Goal: Task Accomplishment & Management: Complete application form

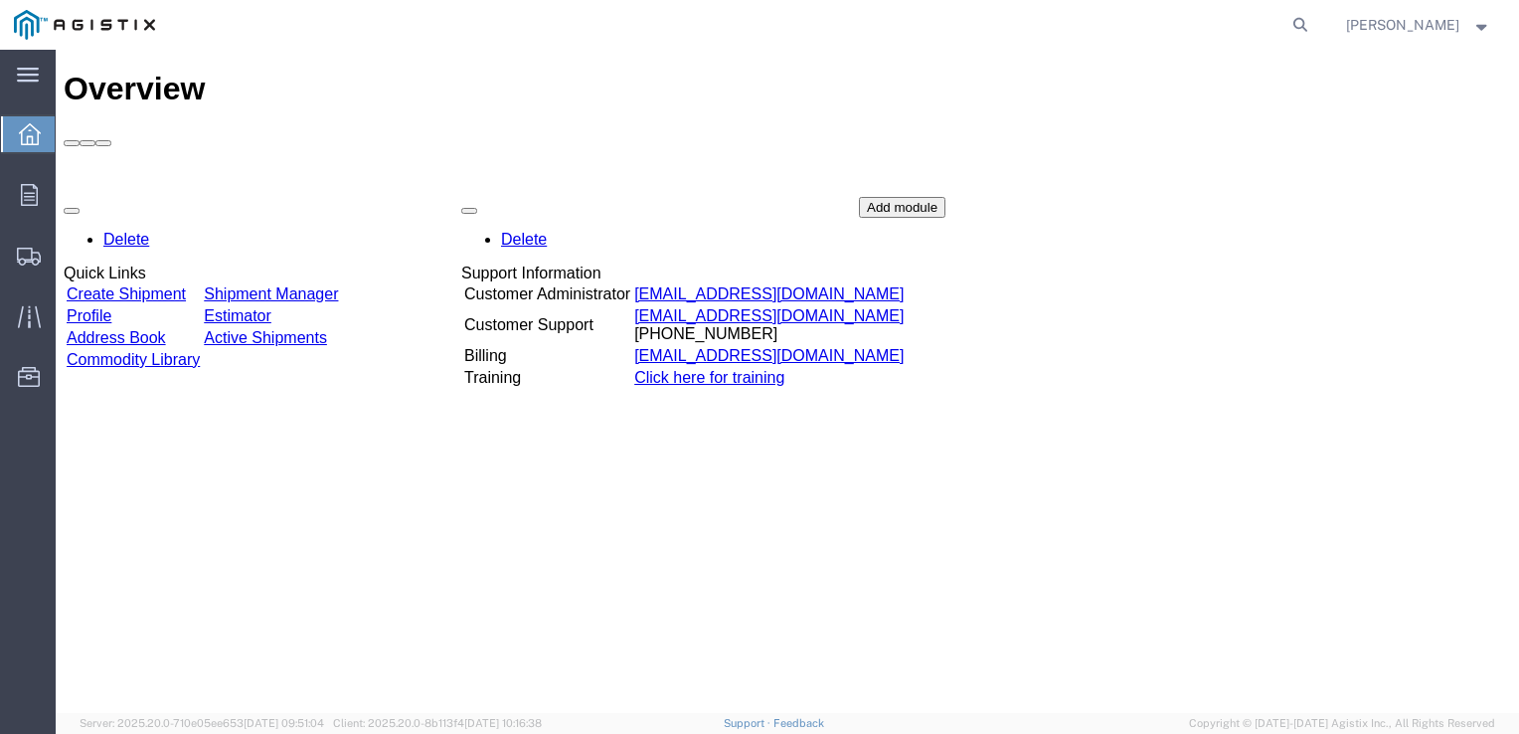
click at [183, 285] on link "Create Shipment" at bounding box center [126, 293] width 119 height 17
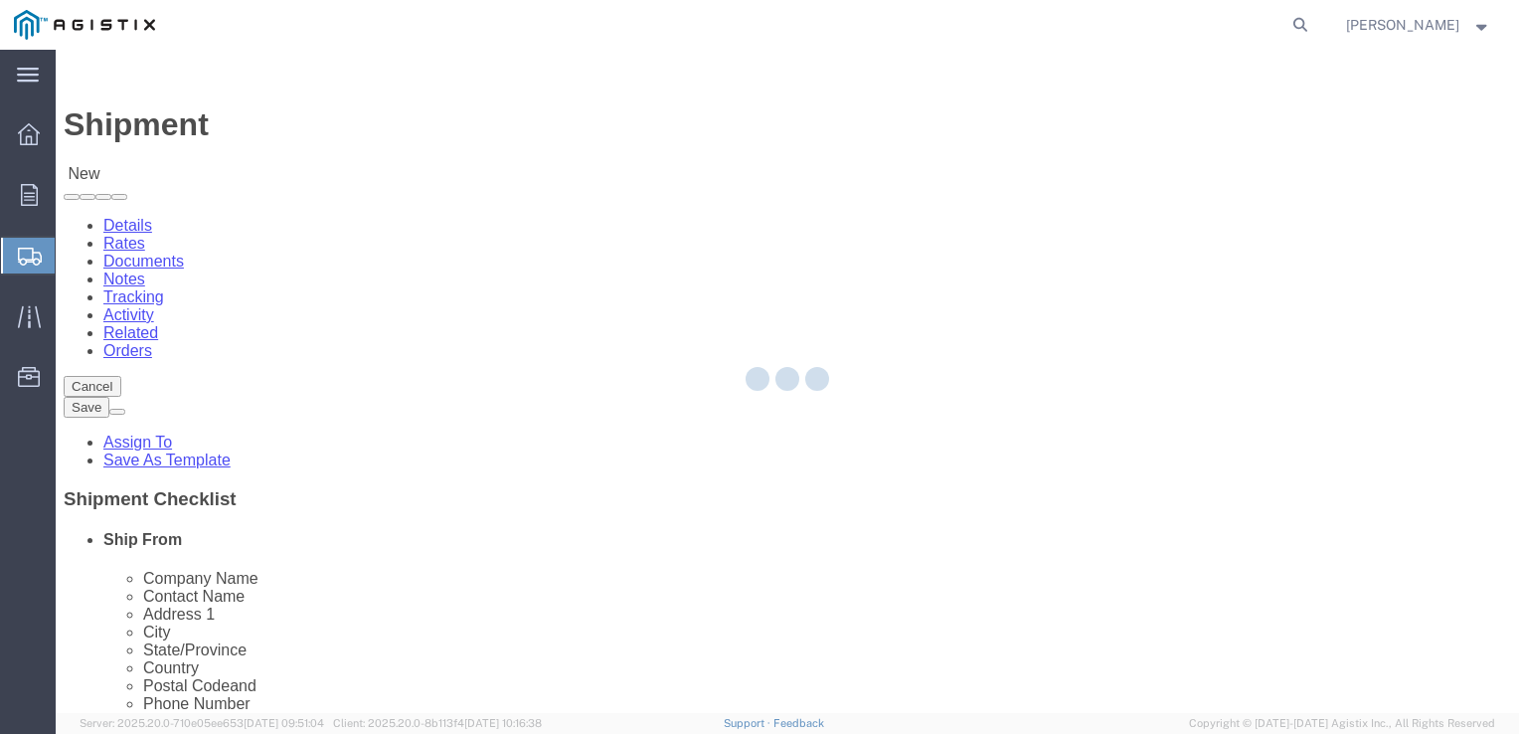
select select
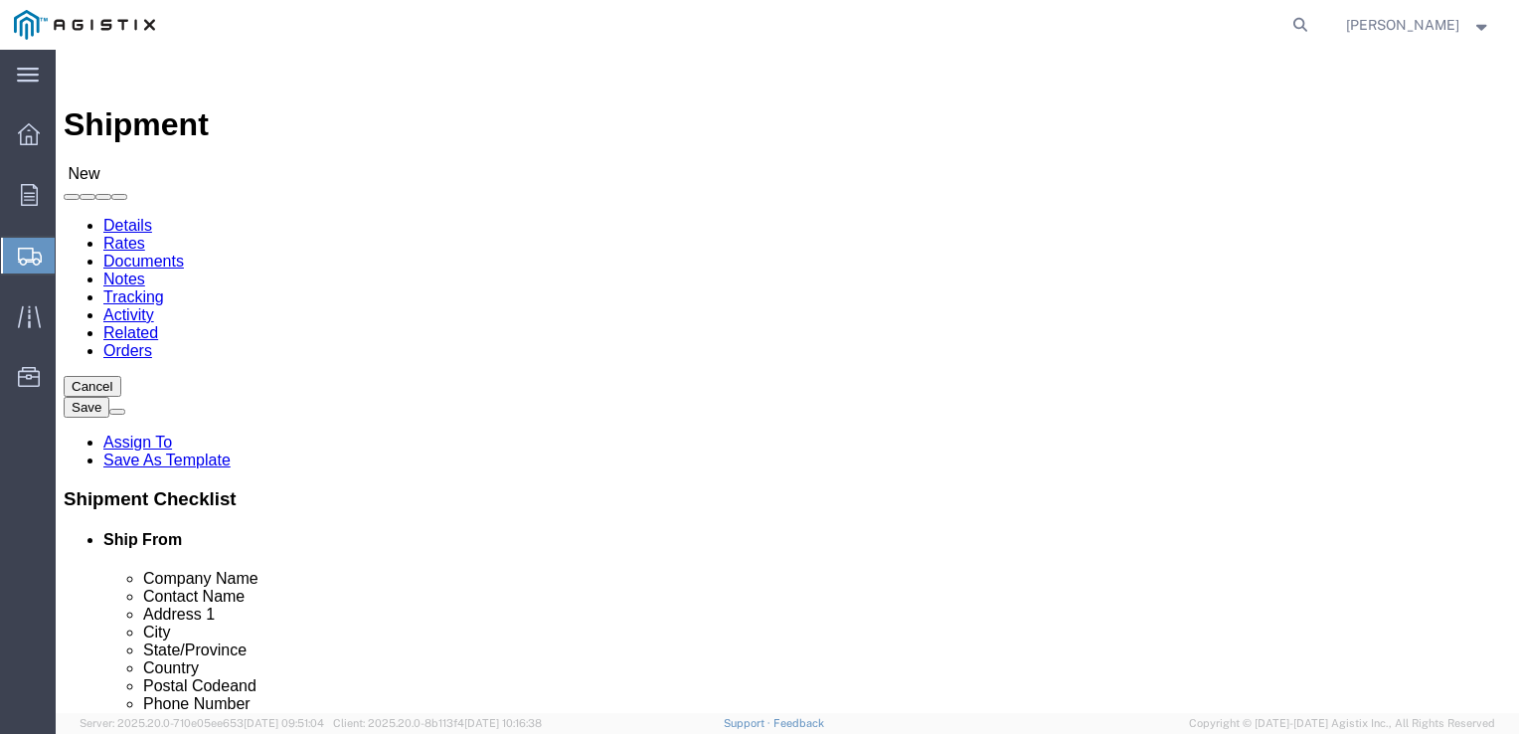
drag, startPoint x: 376, startPoint y: 348, endPoint x: 320, endPoint y: 298, distance: 74.6
click select "Select PG&E Tube Forgings of America Inc"
select select "9596"
click select "Select PG&E Tube Forgings of America Inc"
select select "PURCHORD"
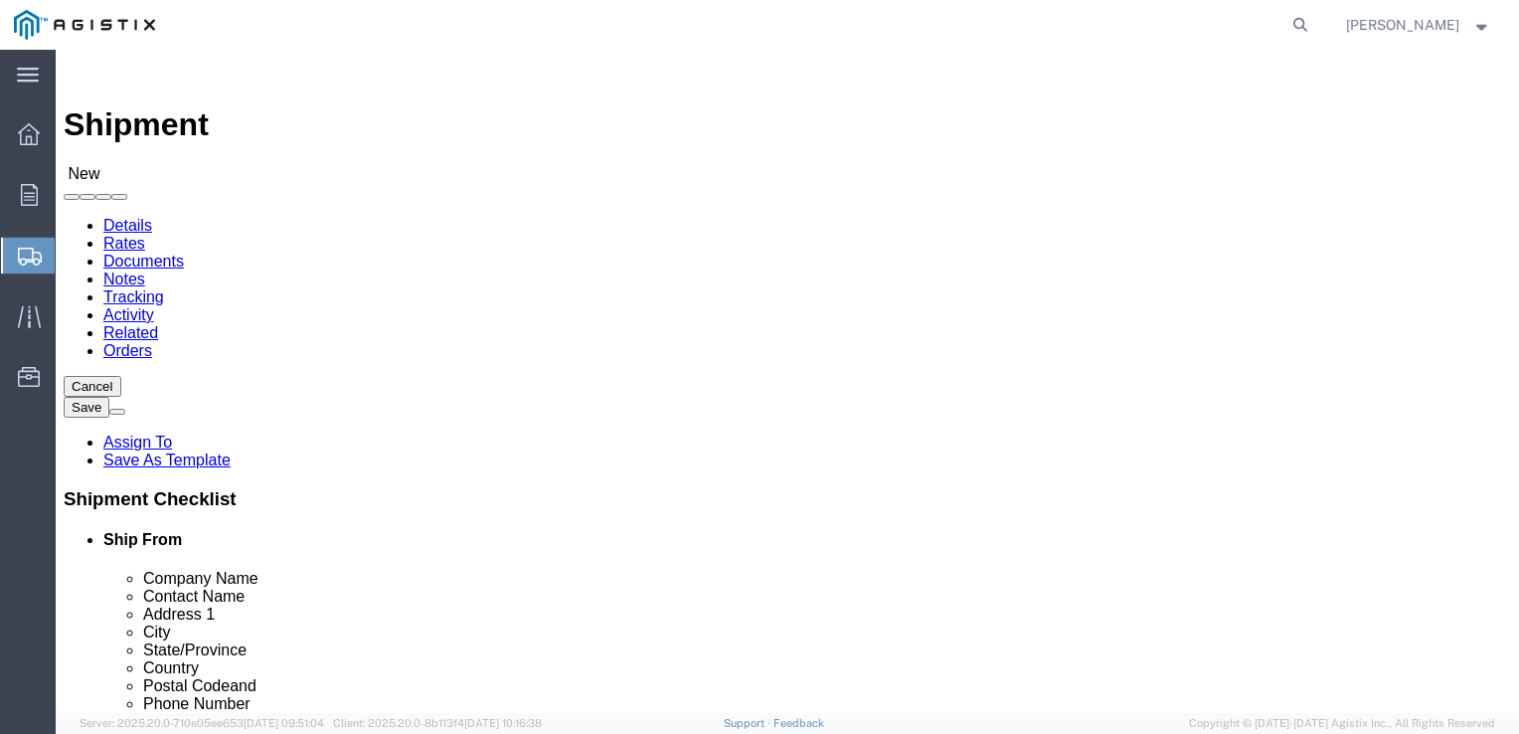
select select
click select "Select All Others [GEOGRAPHIC_DATA] [GEOGRAPHIC_DATA] [GEOGRAPHIC_DATA] [GEOGRA…"
select select "23082"
click select "Select All Others [GEOGRAPHIC_DATA] [GEOGRAPHIC_DATA] [GEOGRAPHIC_DATA] [GEOGRA…"
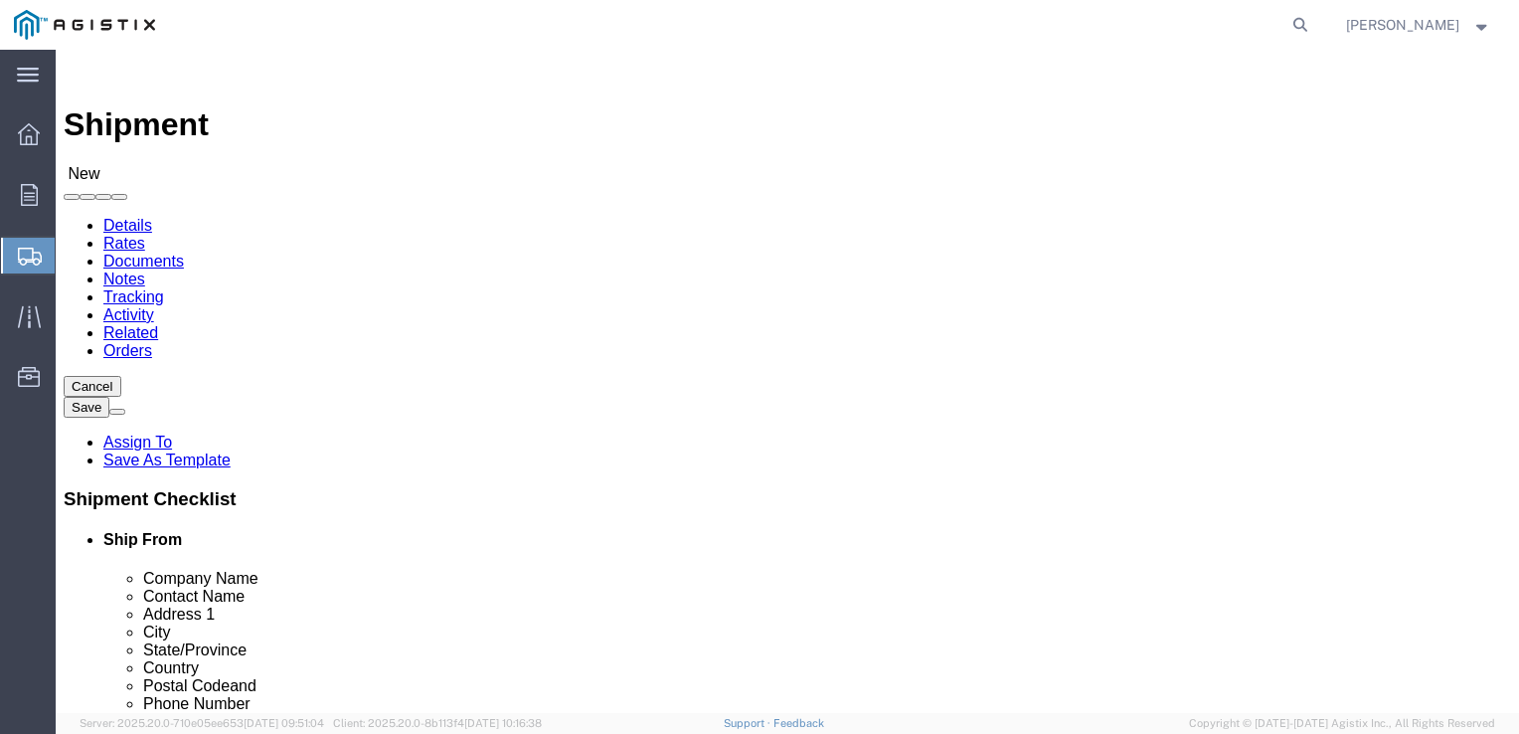
select select "MYPROFILE"
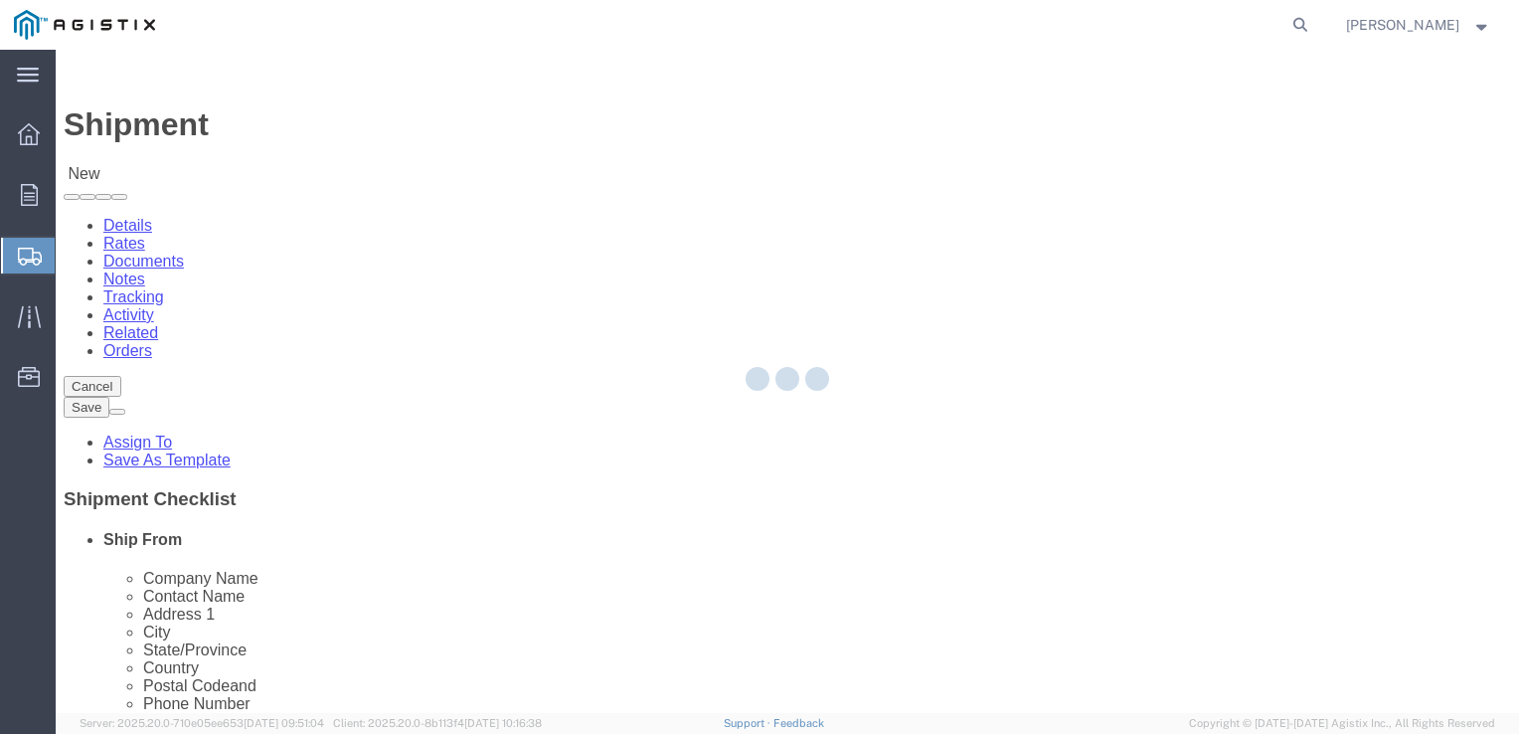
type input "Tube Forgings of America Inc"
type input "[PERSON_NAME]"
type input "[STREET_ADDRESS]"
type input "[GEOGRAPHIC_DATA]"
type input "97210"
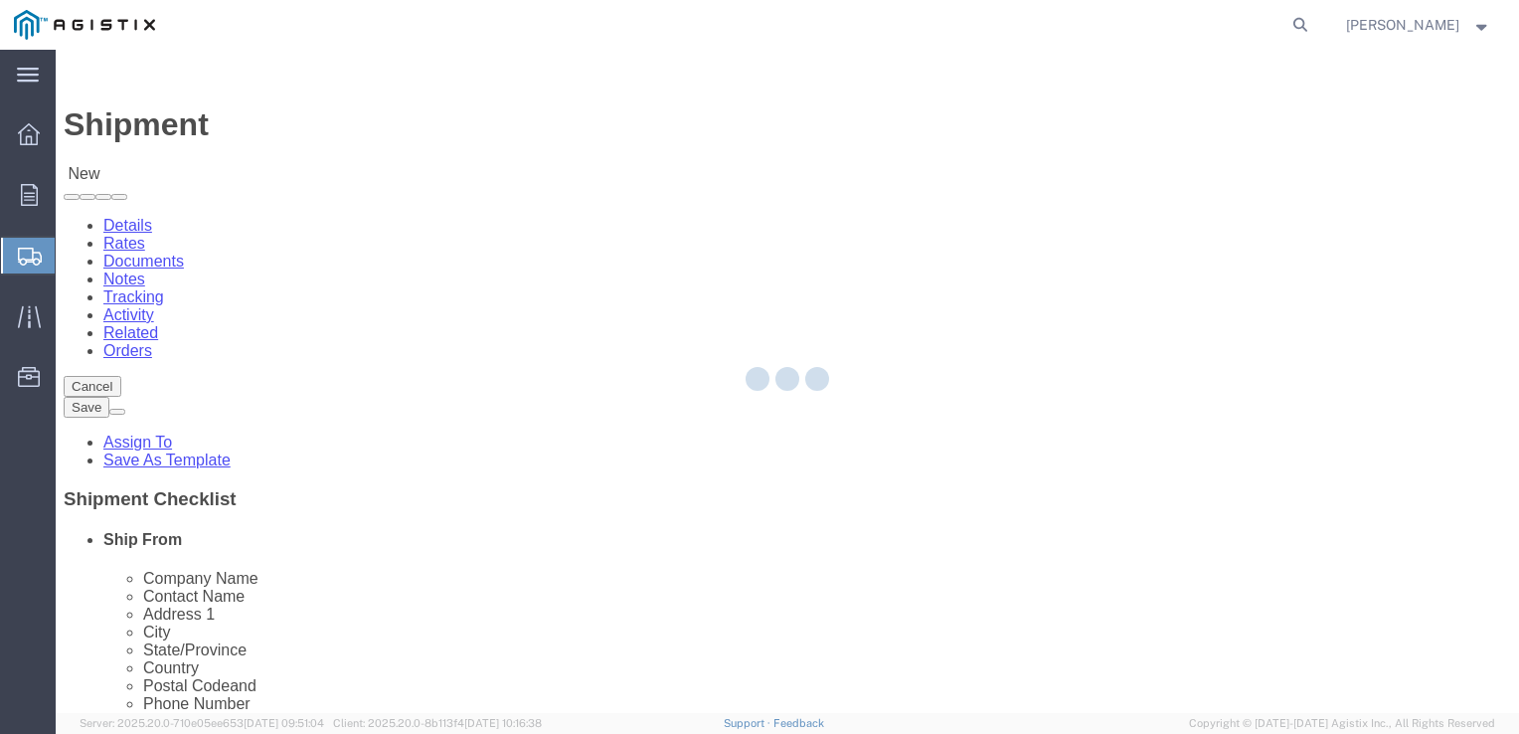
type input "[PHONE_NUMBER]"
type input "[EMAIL_ADDRESS][DOMAIN_NAME]"
checkbox input "true"
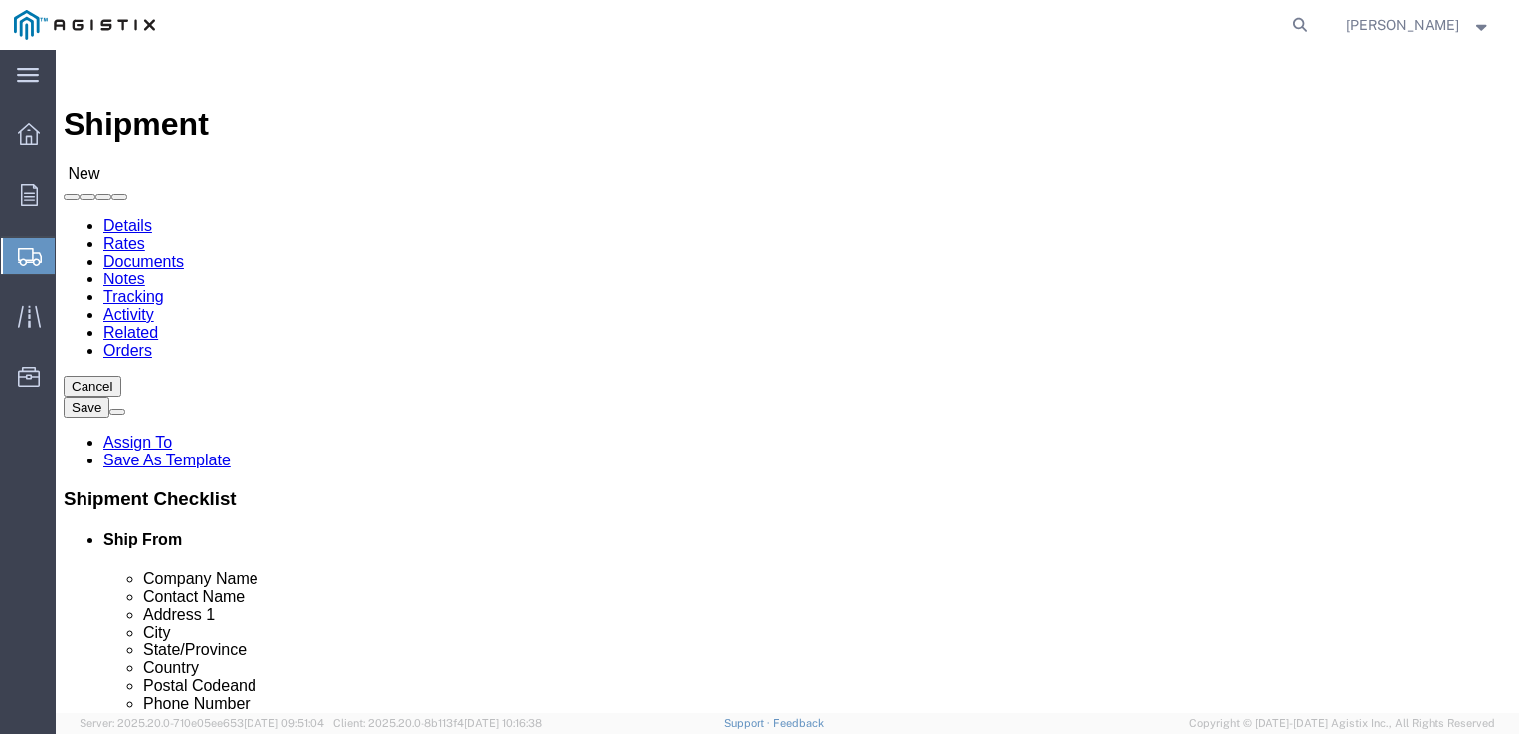
select select "OR"
click input "text"
type input "MROIS"
type input "PG&E"
type input "[PERSON_NAME]"
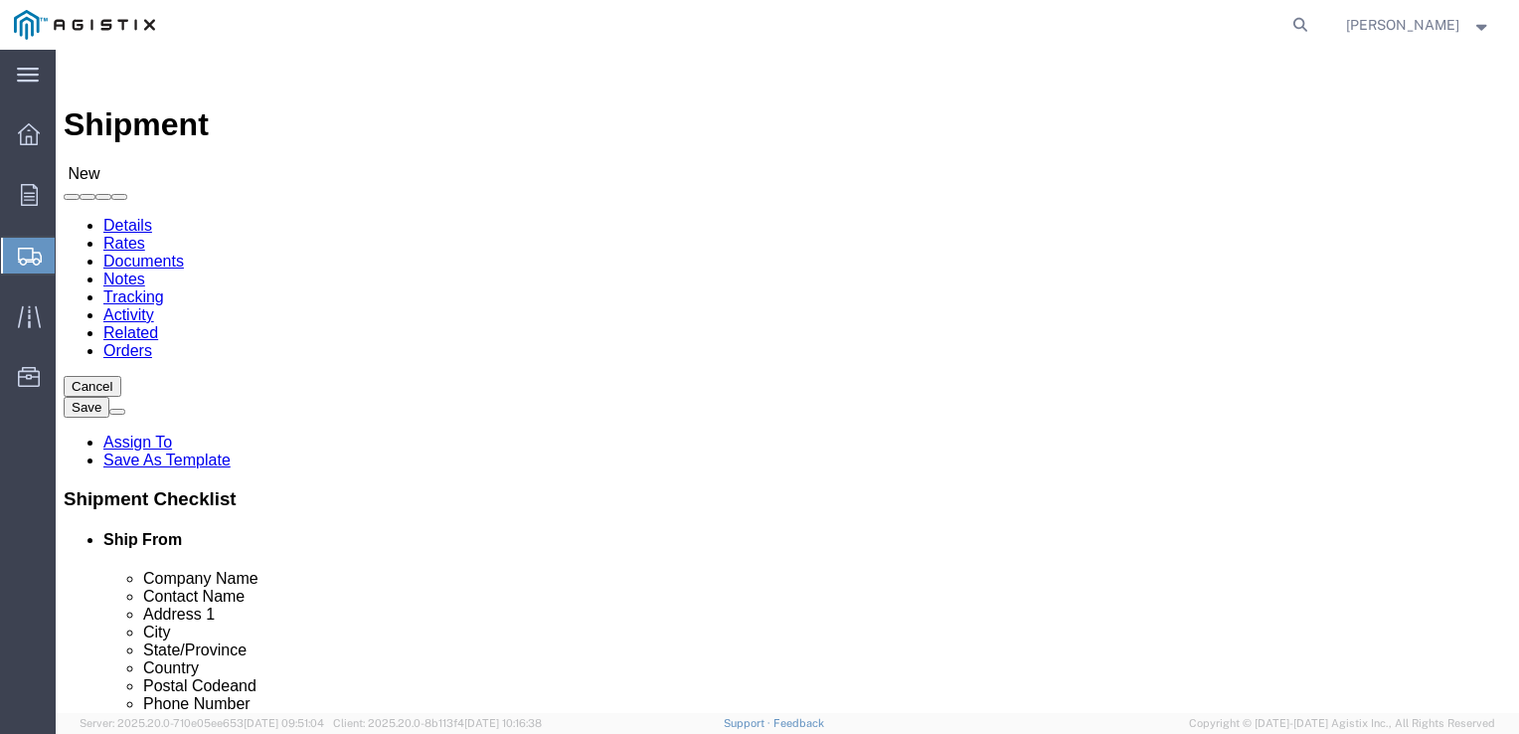
type input "[STREET_ADDRESS][PERSON_NAME]"
select select
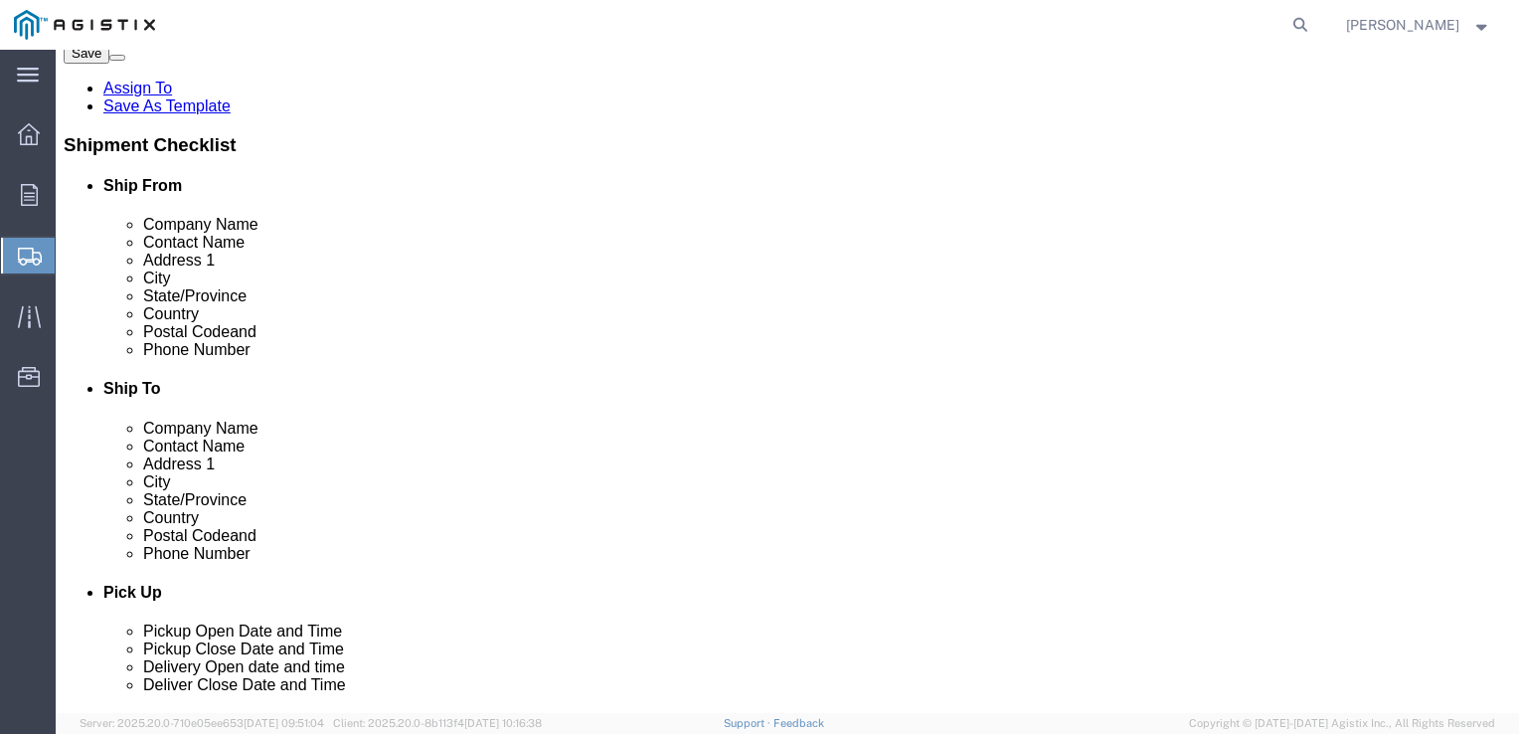
type input "FREMONT"
select select
type input "C"
type input "CA"
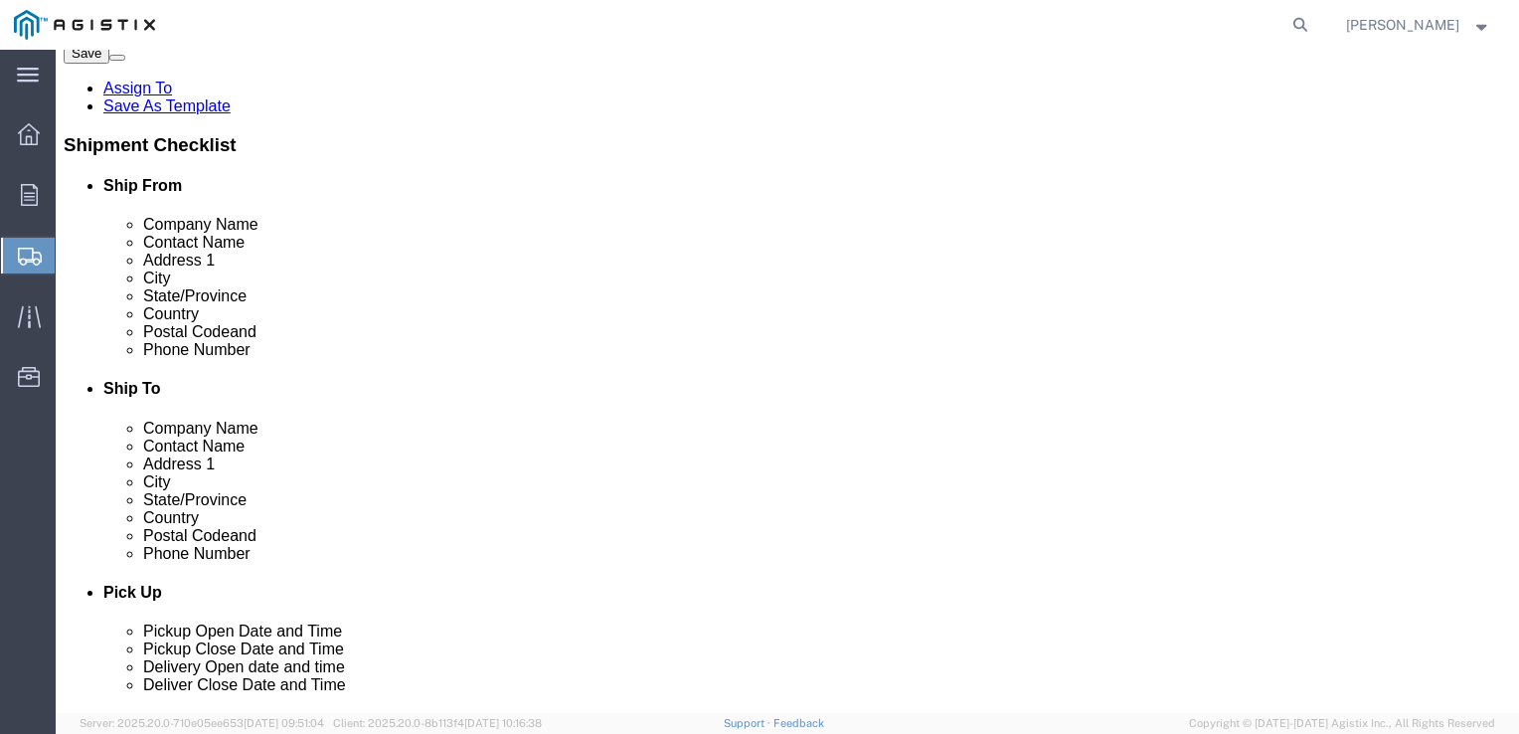
select select
select select "AA"
select select
select select "CA"
click input "Postal Code"
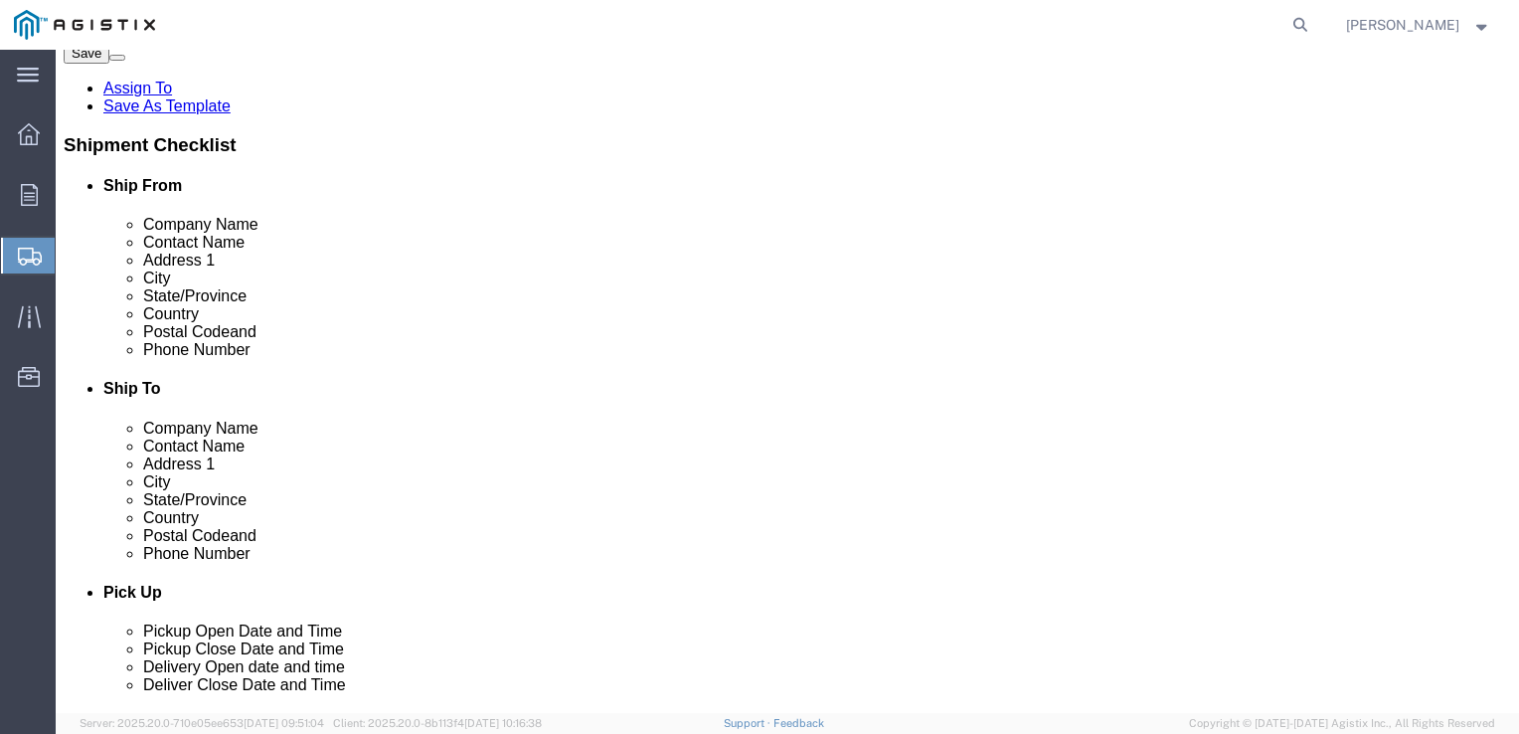
type input "94538"
select select
type input "7077478420"
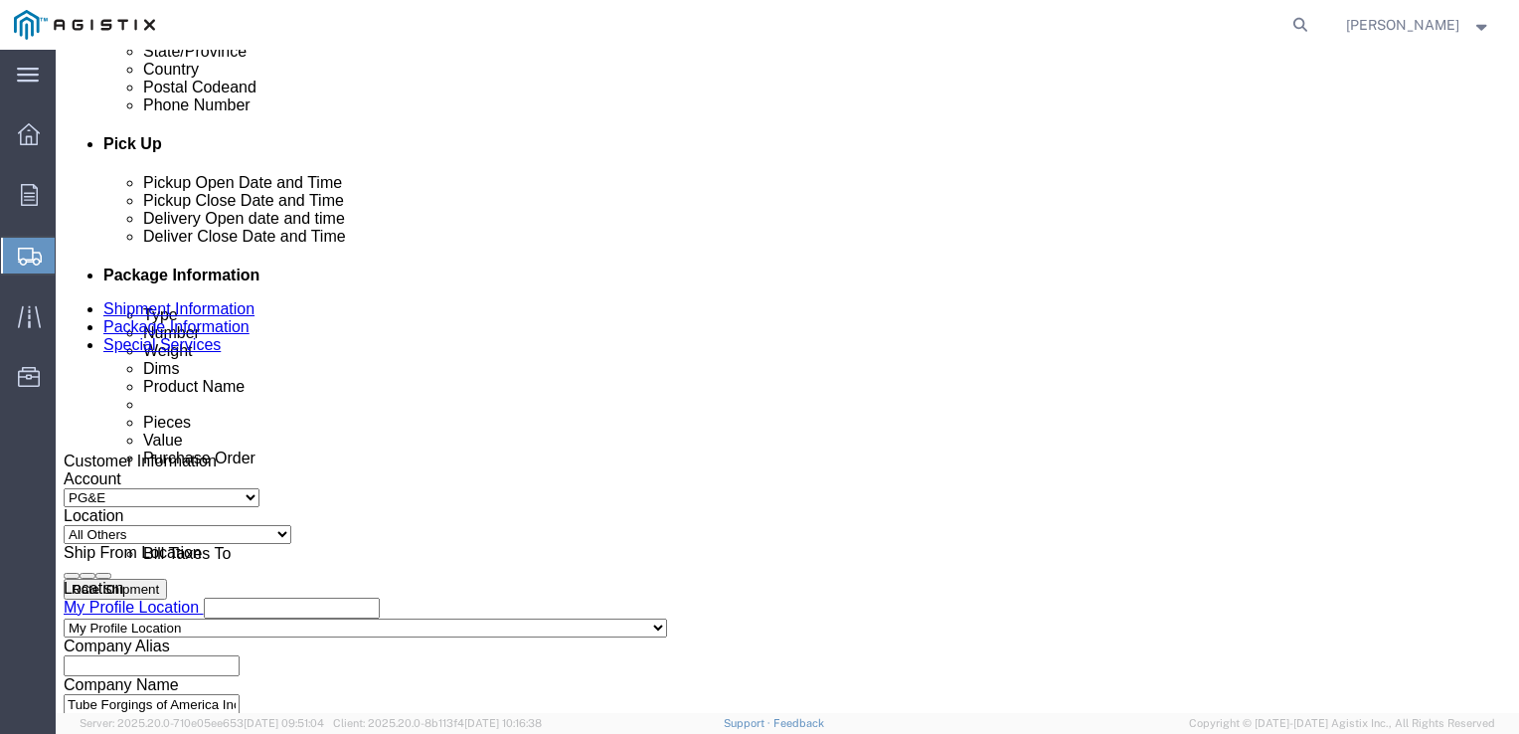
scroll to position [809, 0]
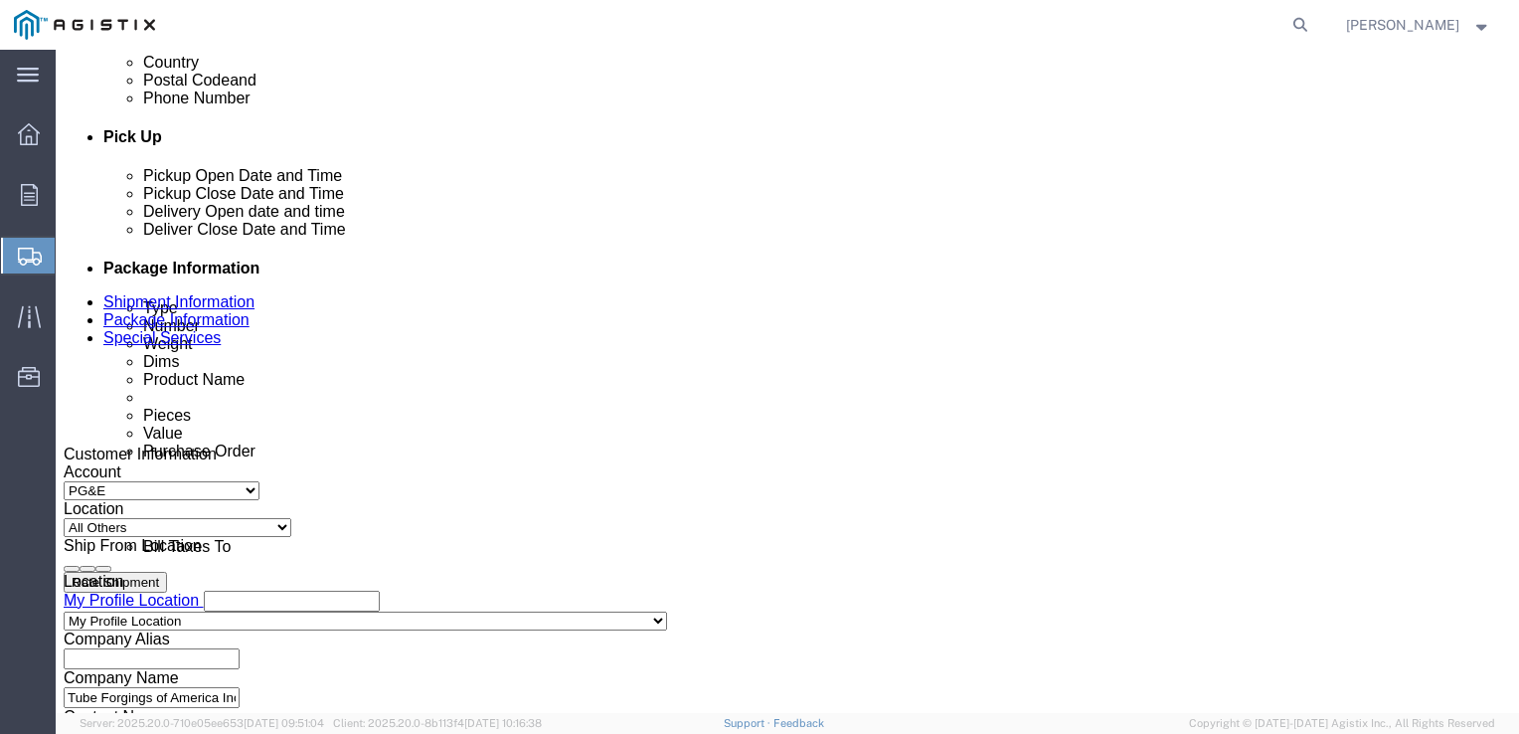
click div "[DATE] 11:00 AM"
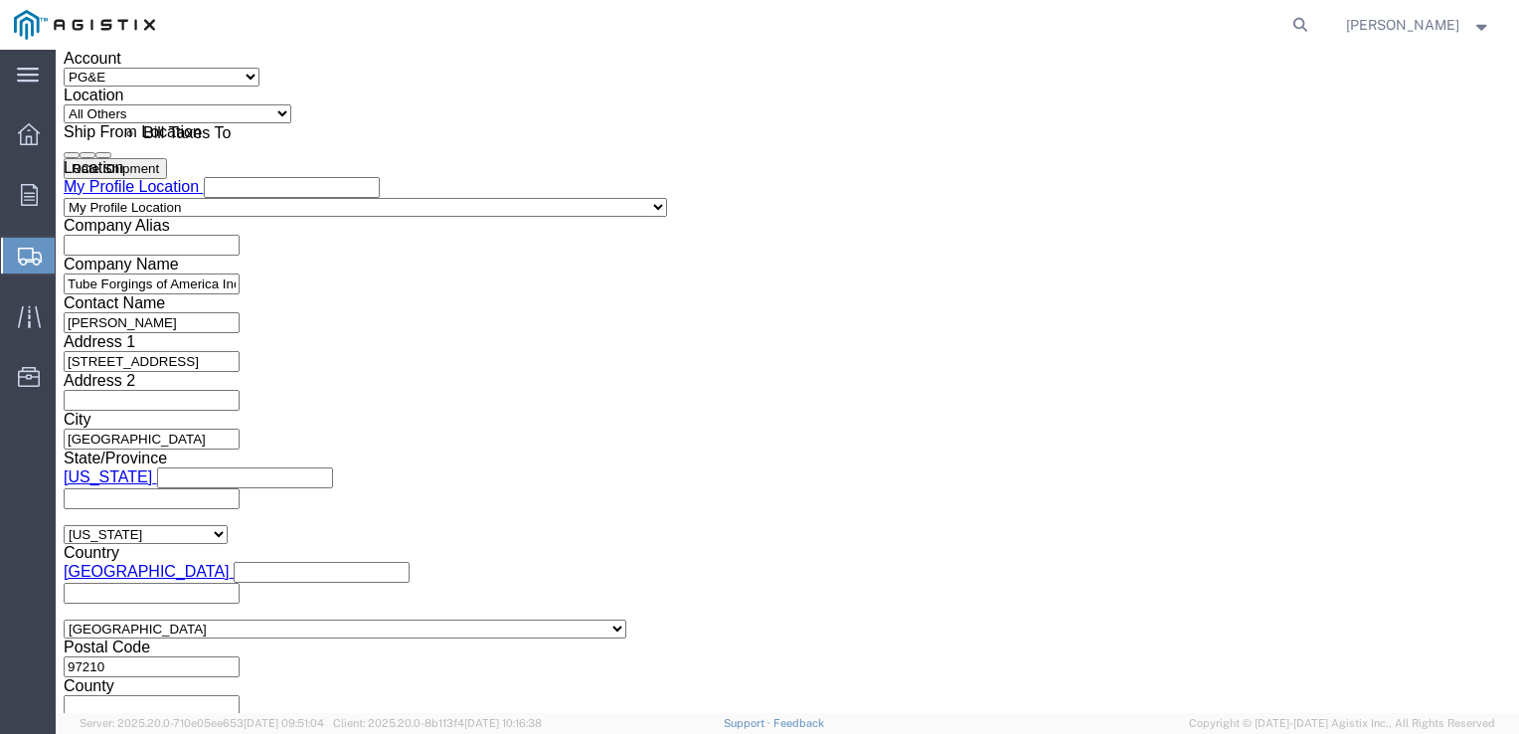
type input "12:30 PM"
click button "Apply"
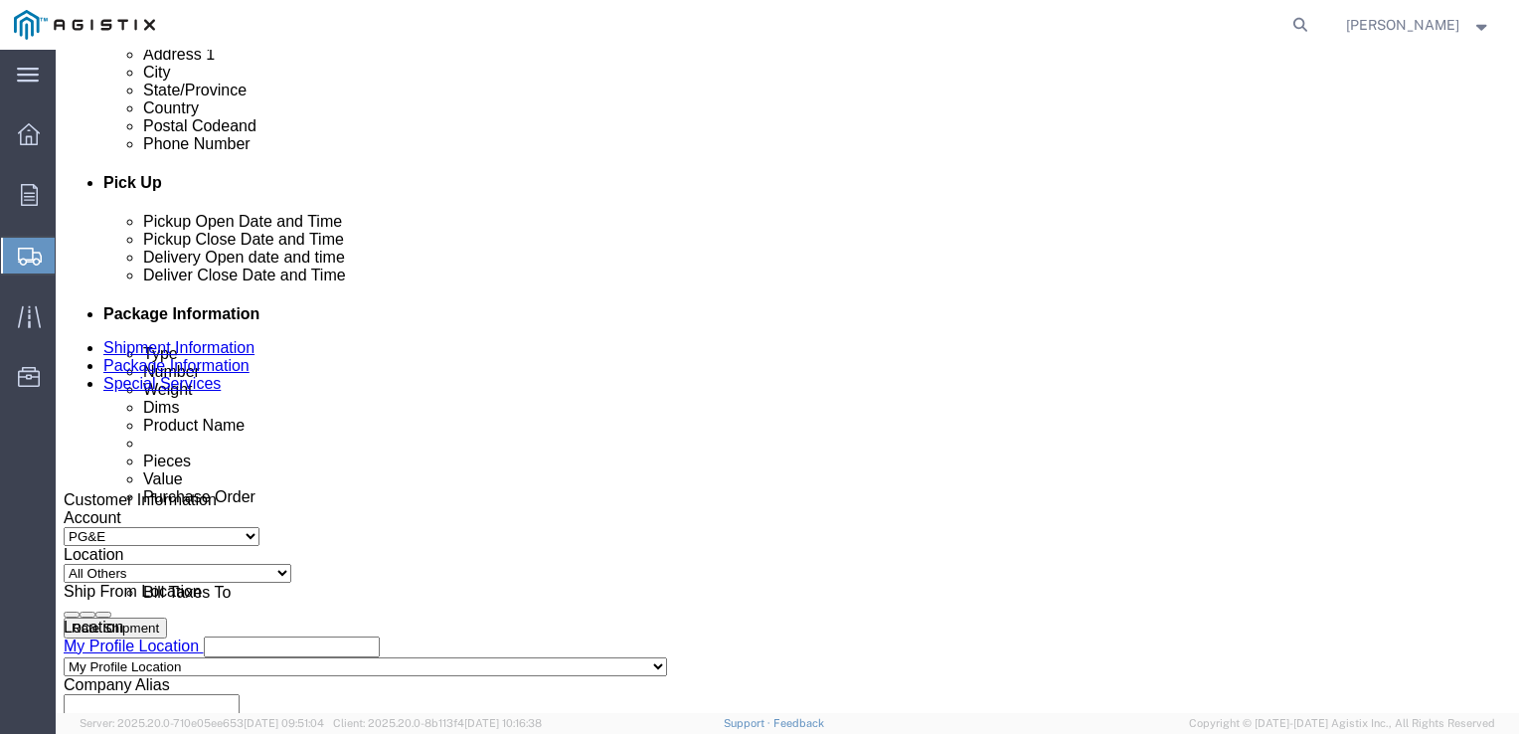
scroll to position [761, 0]
click div "[DATE] 1:30 PM"
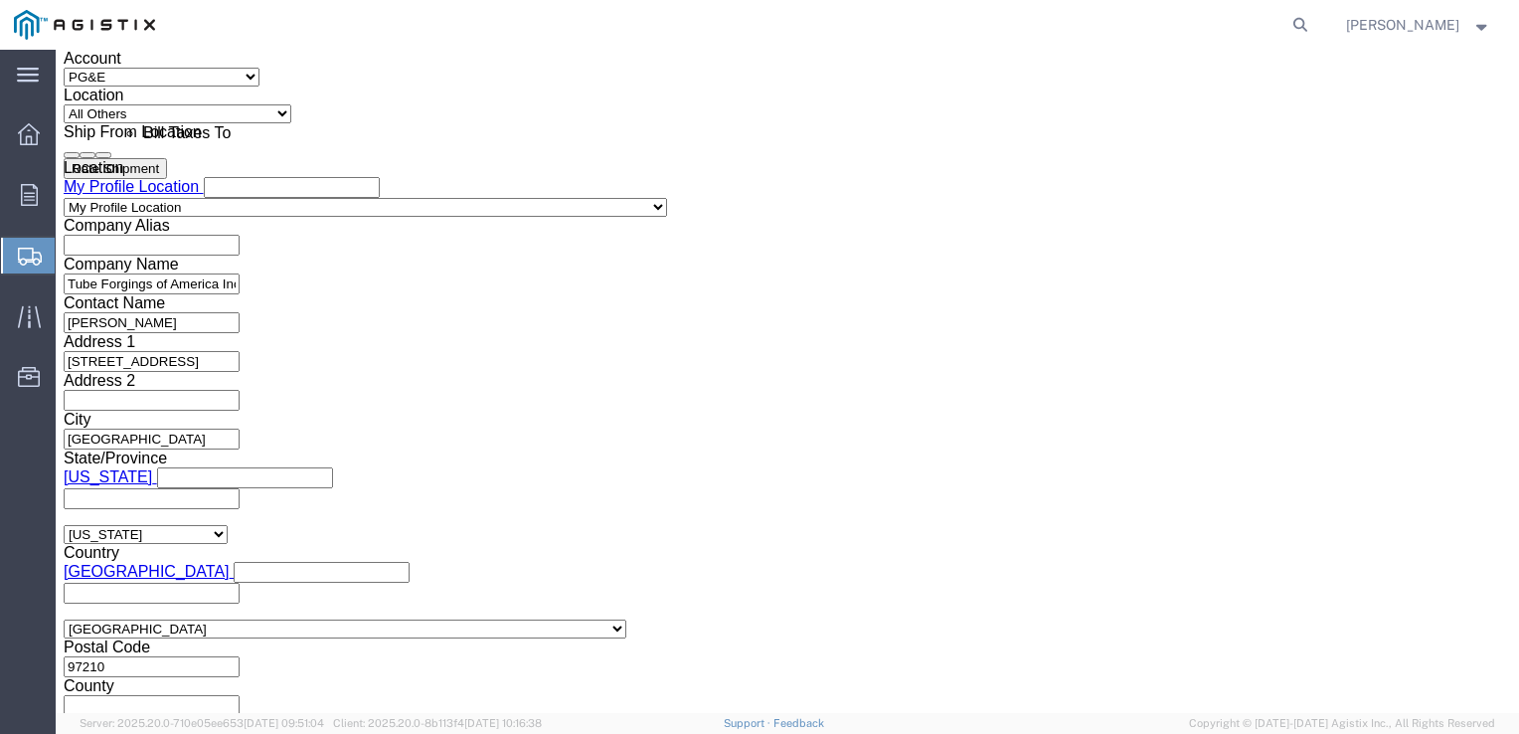
type input "2:30 PM"
click button "Apply"
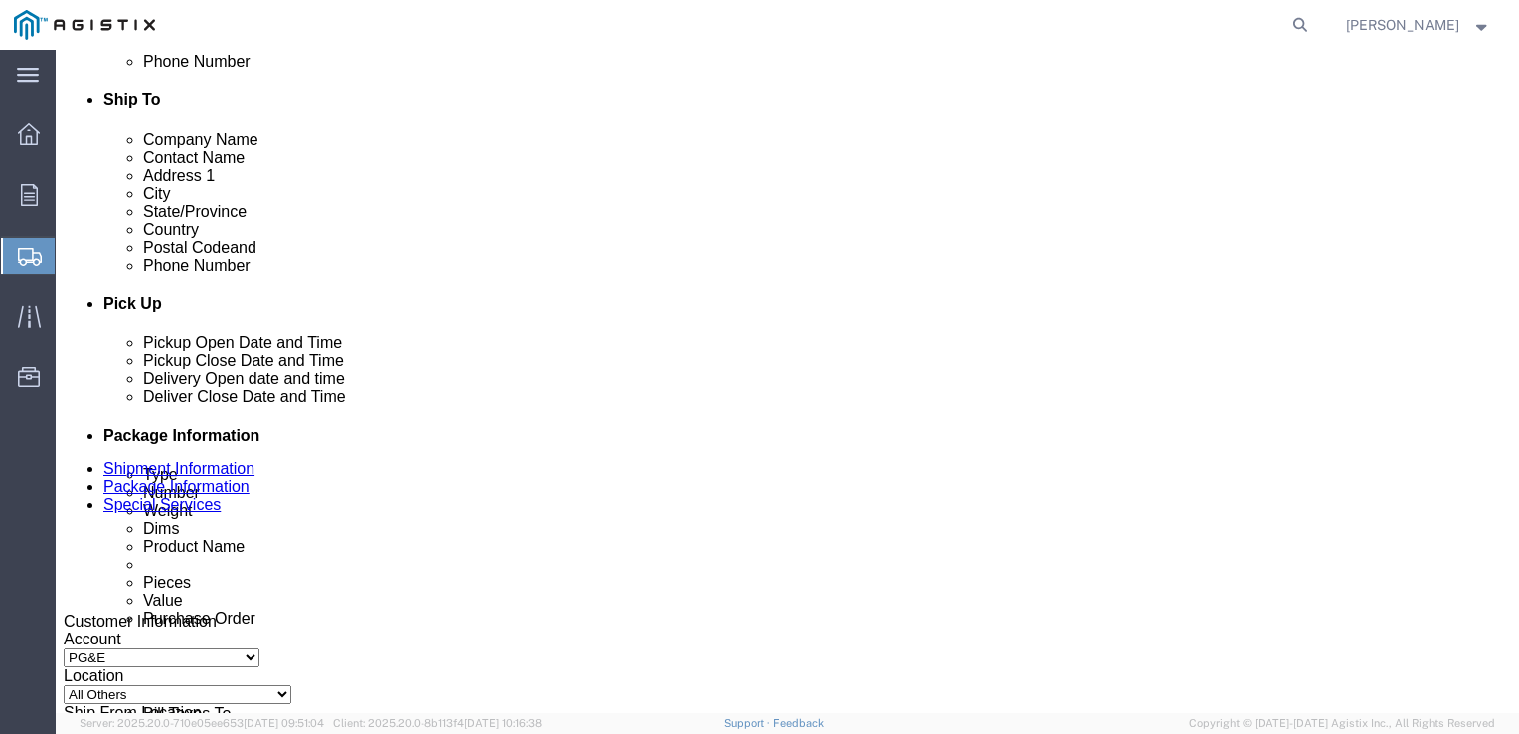
click div
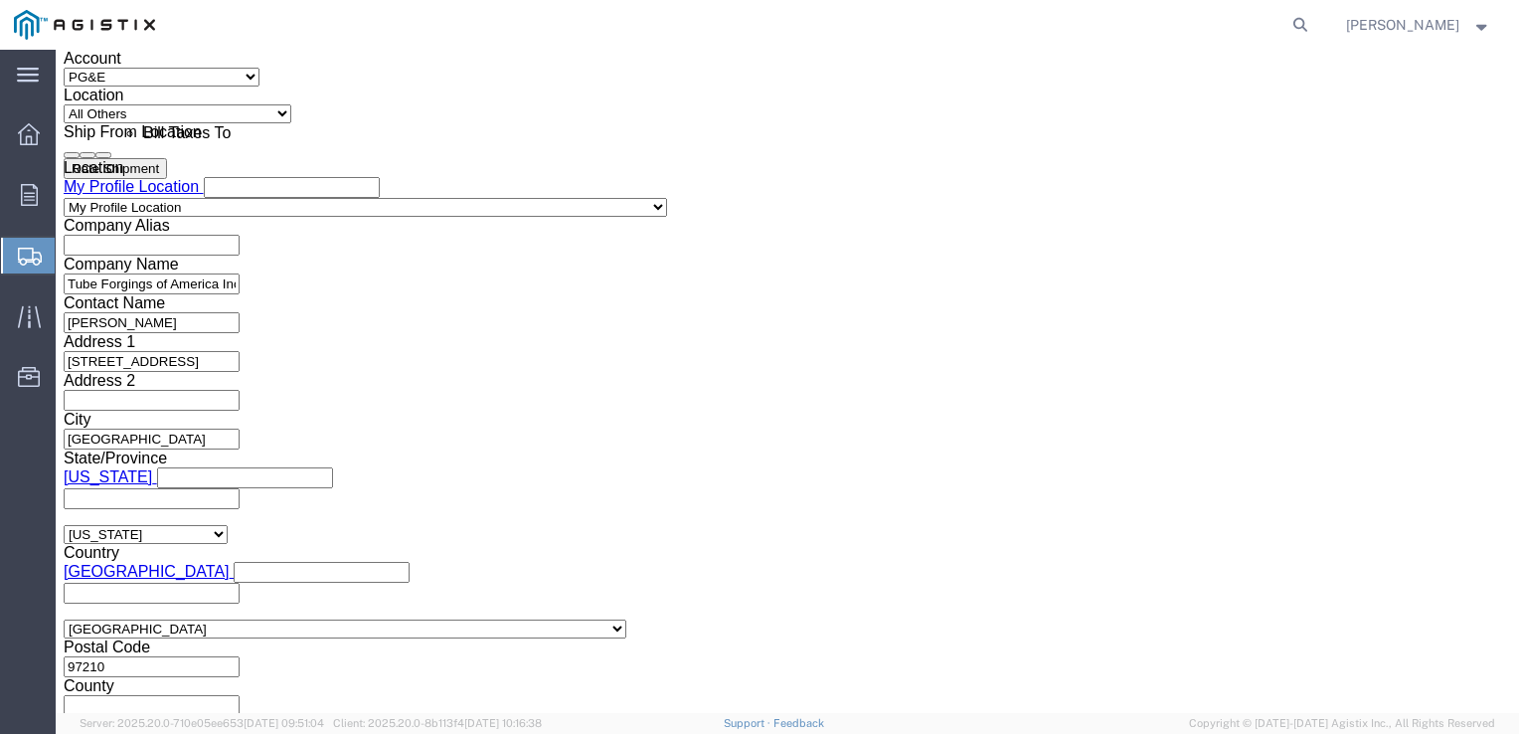
click input "3:30 PM"
type input "10:00 AM"
click button "Apply"
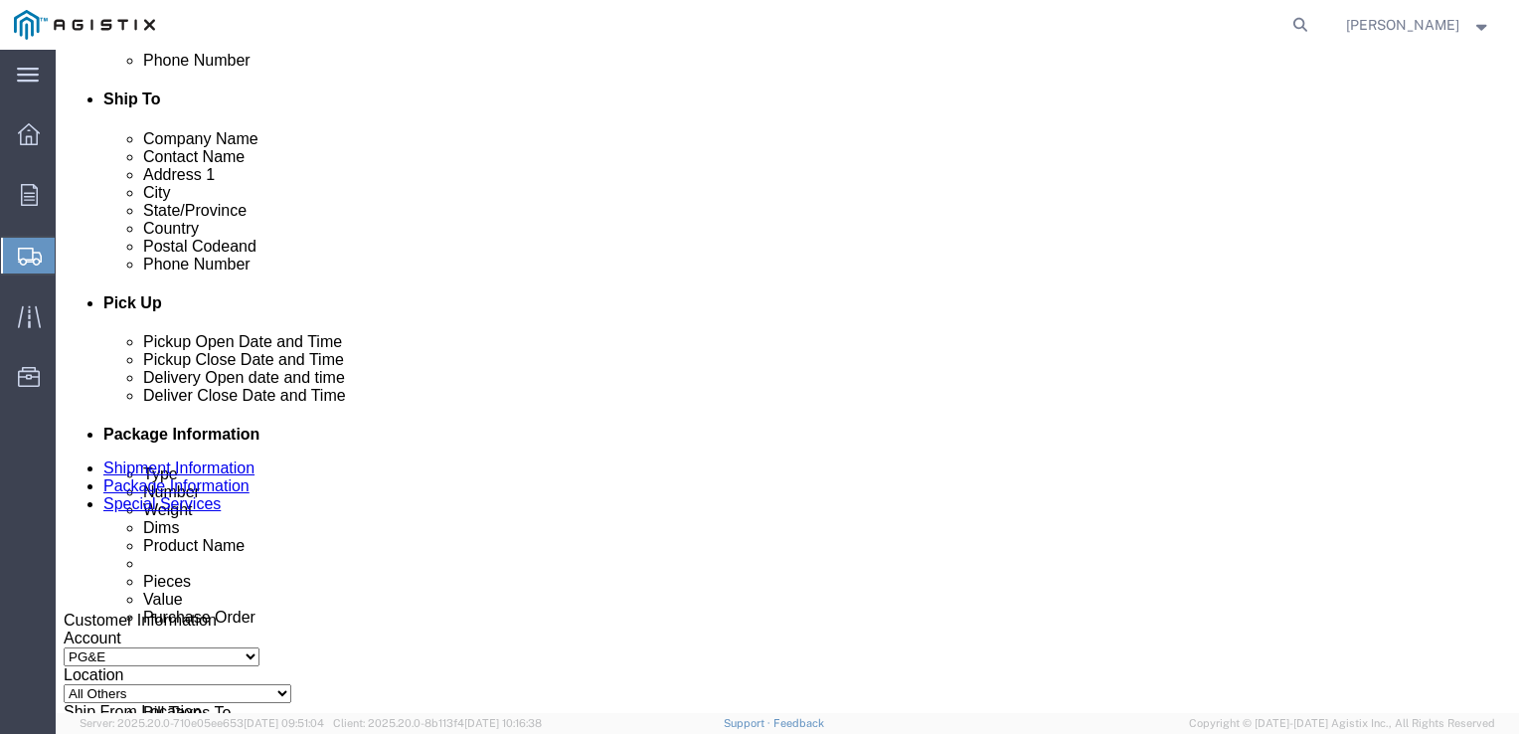
click div
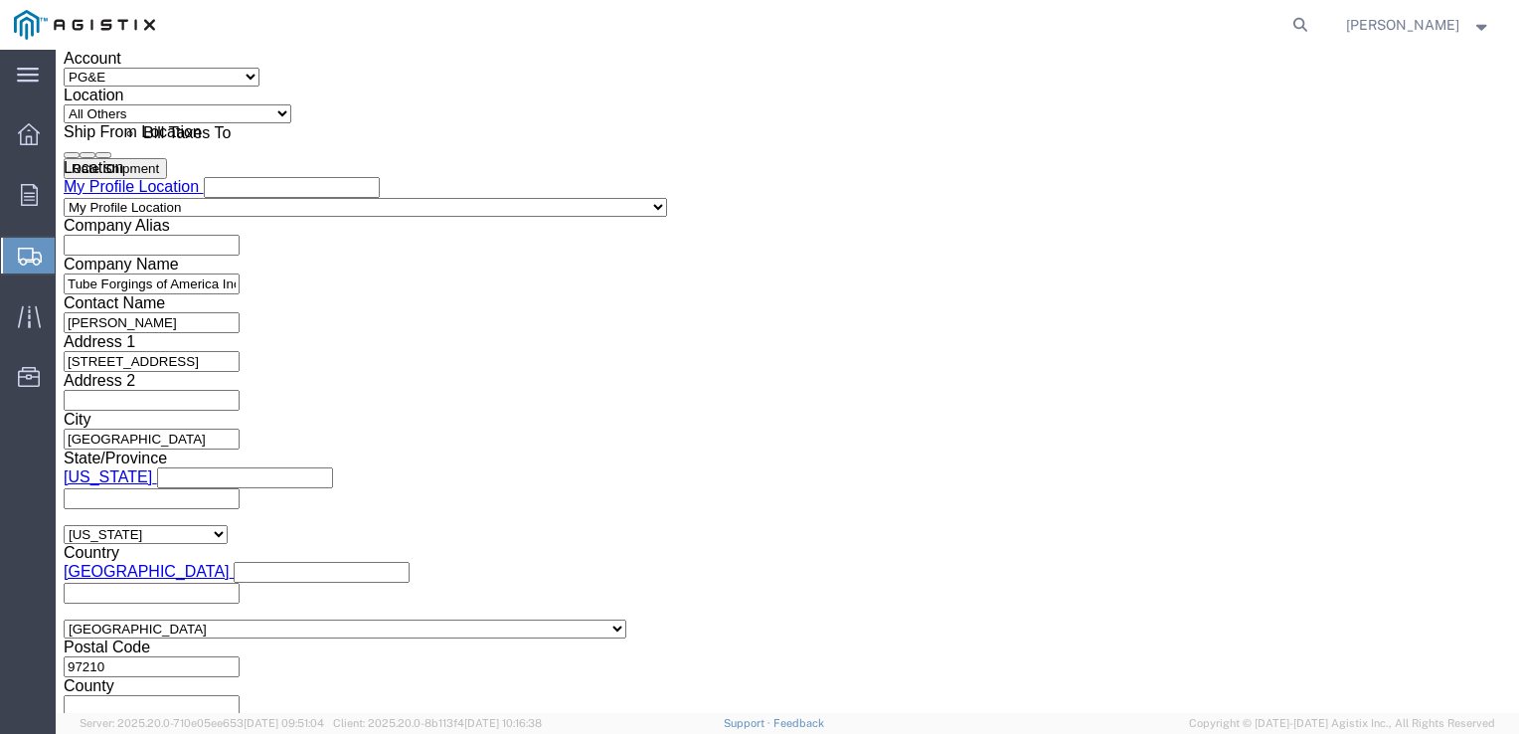
type input "3:30 PM"
click button "Apply"
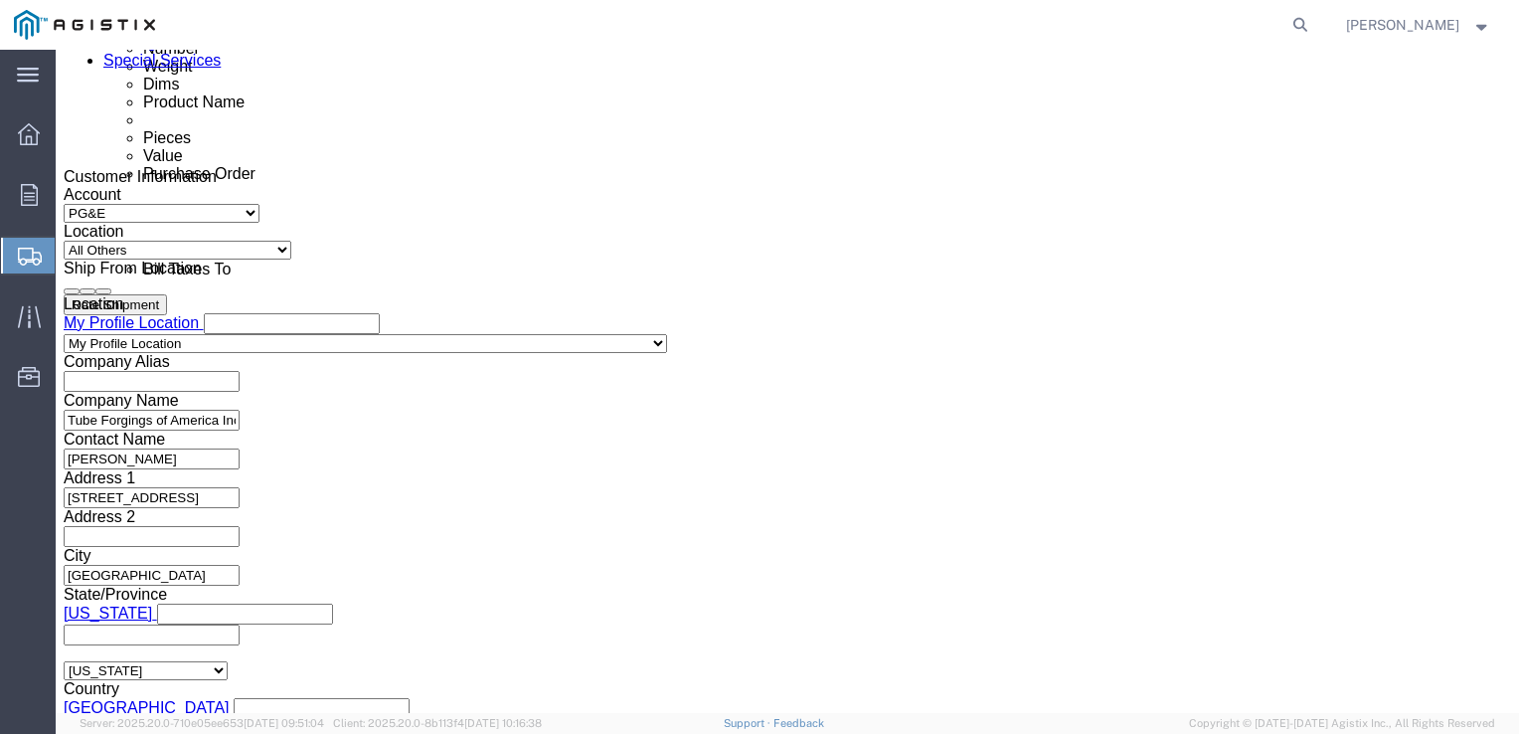
scroll to position [1089, 0]
click input "text"
type input "3501422456"
select select "[PERSON_NAME]"
type input "S100635384"
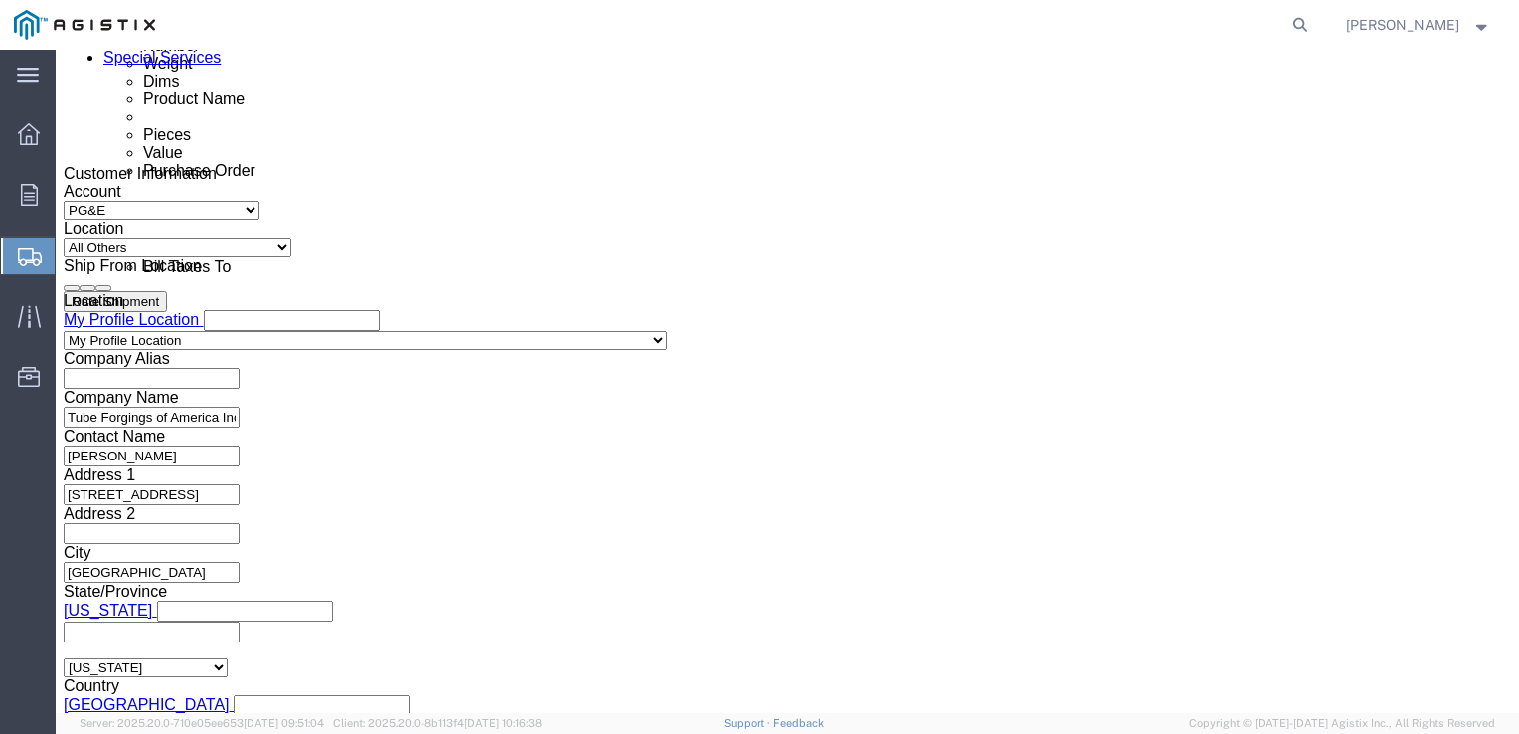
select select "SALEORDR"
type input "328341"
click select "Select Air Less than Truckload Multi-Leg Ocean Freight Rail Small Parcel Truckl…"
select select "LTL"
click select "Select Air Less than Truckload Multi-Leg Ocean Freight Rail Small Parcel Truckl…"
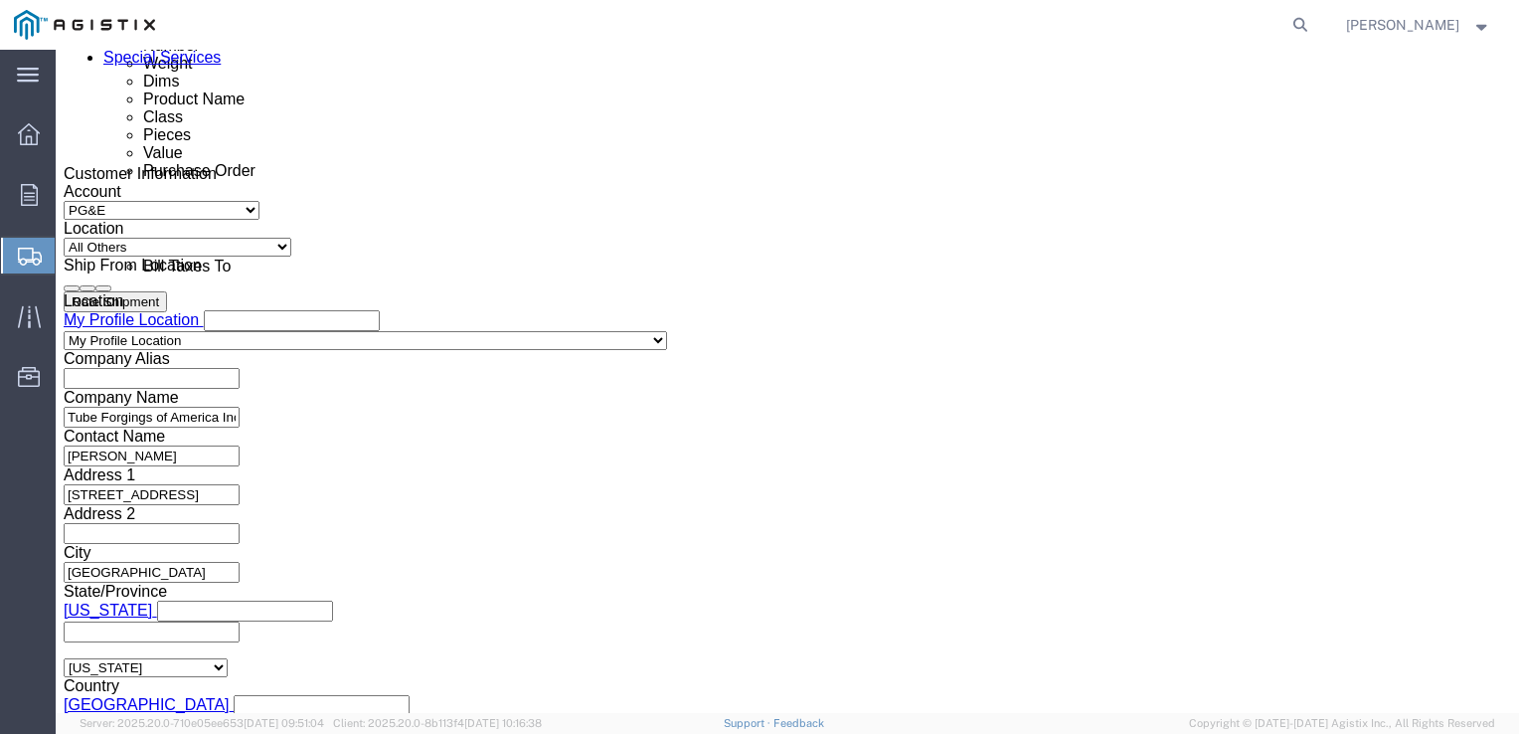
click input "text"
click td "30"
type input "[DATE]"
click input "text"
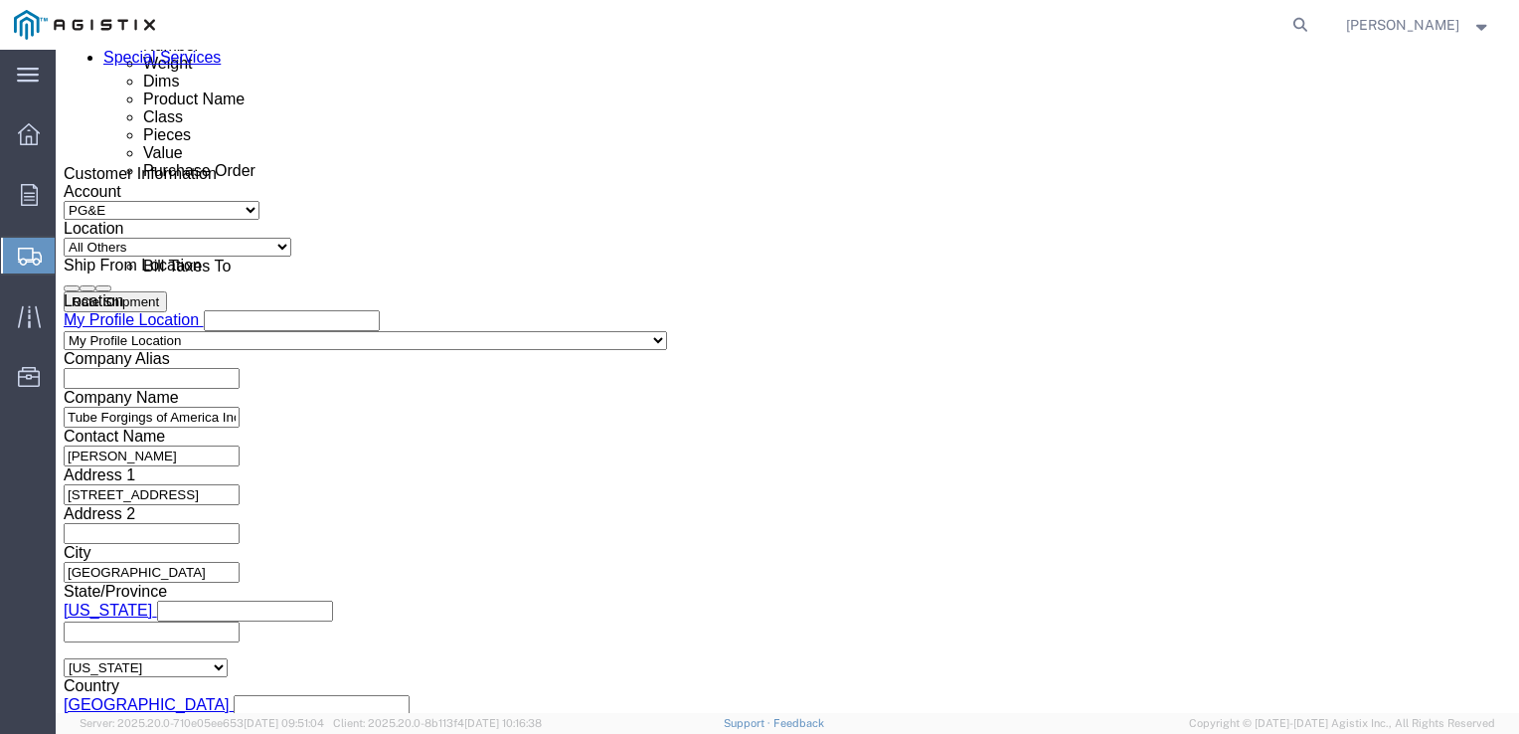
type input "2:30 PM"
click icon
click input "text"
click icon
click td "1"
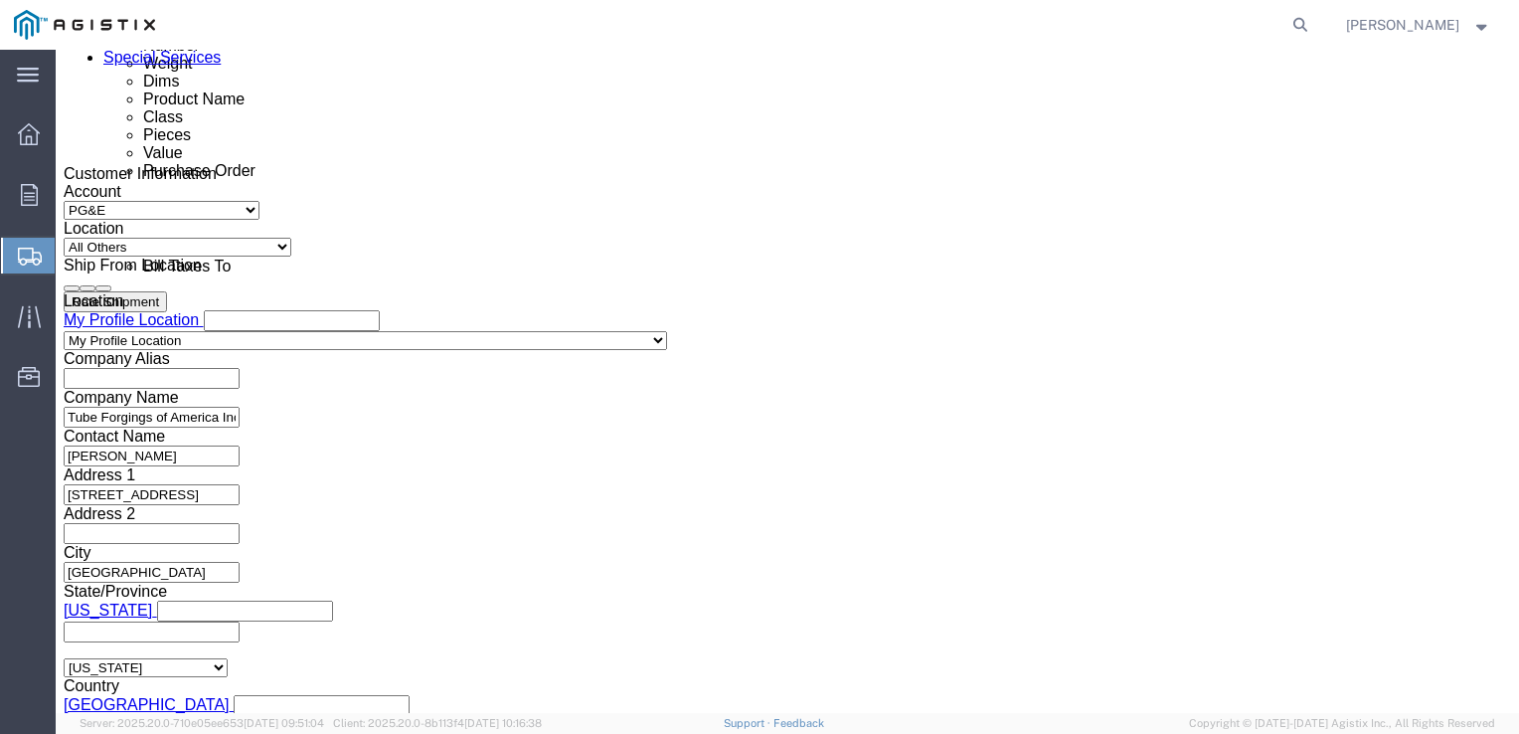
type input "[DATE]"
click input "text"
type input "3:30 PM"
click select "Select Straight Truck"
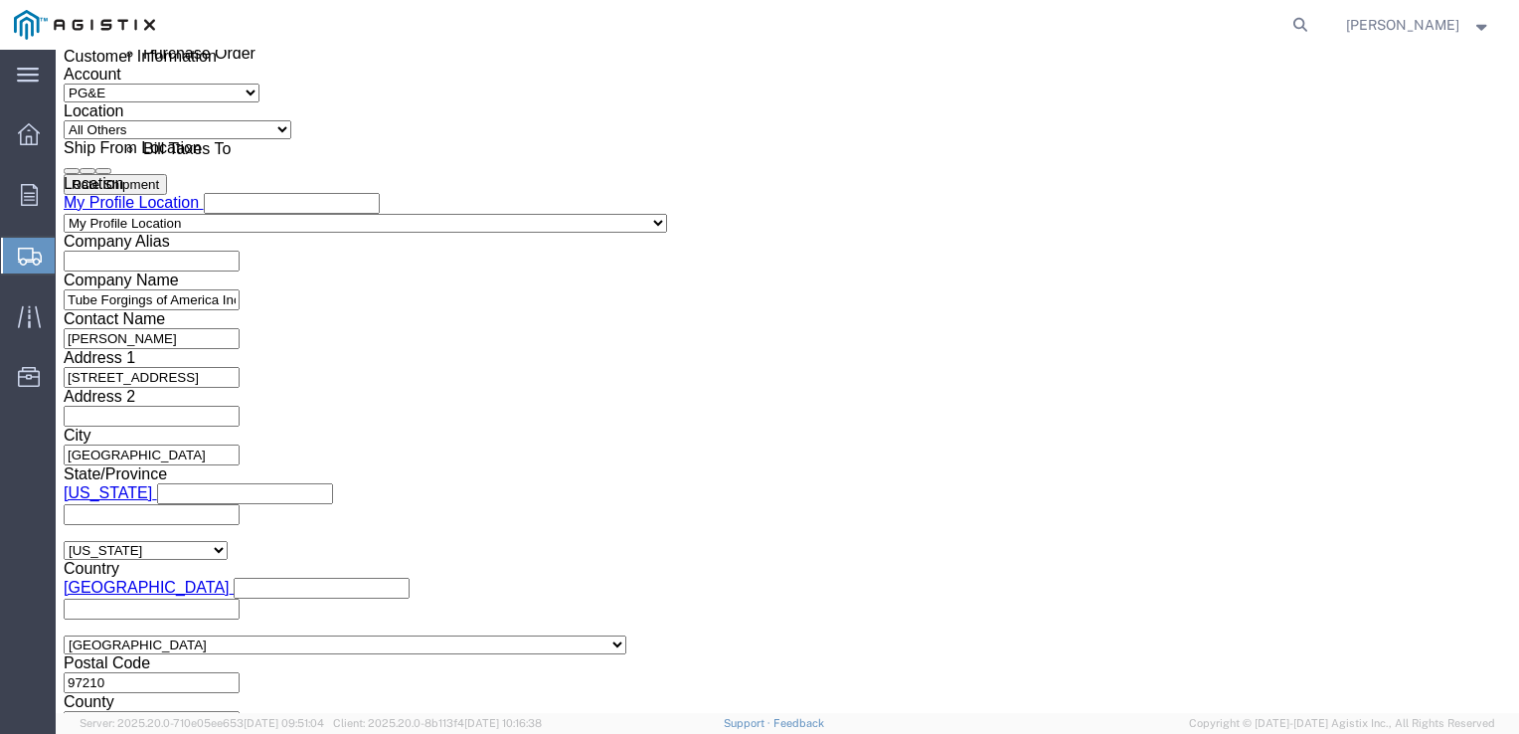
scroll to position [1223, 0]
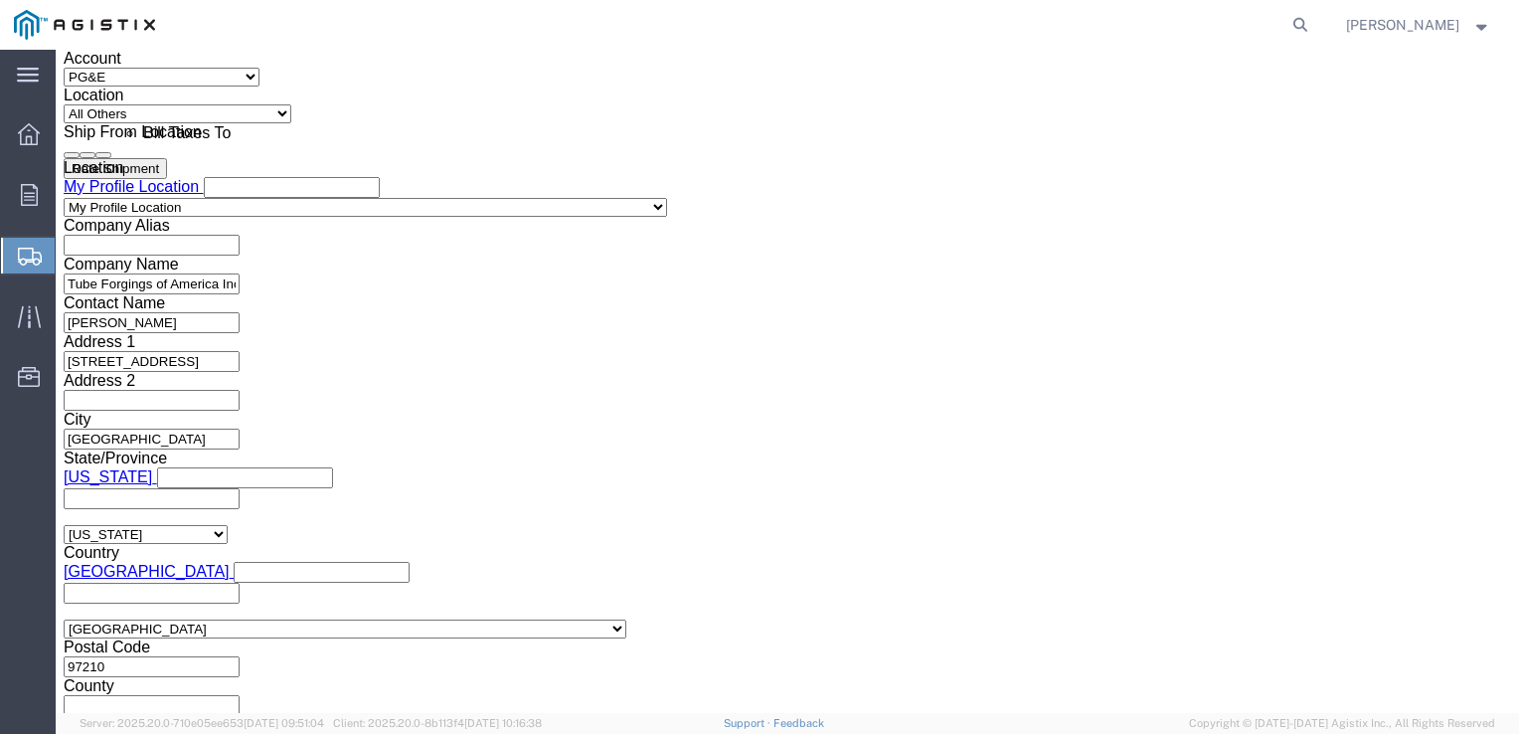
click select "Select Straight Truck"
click button "Continue"
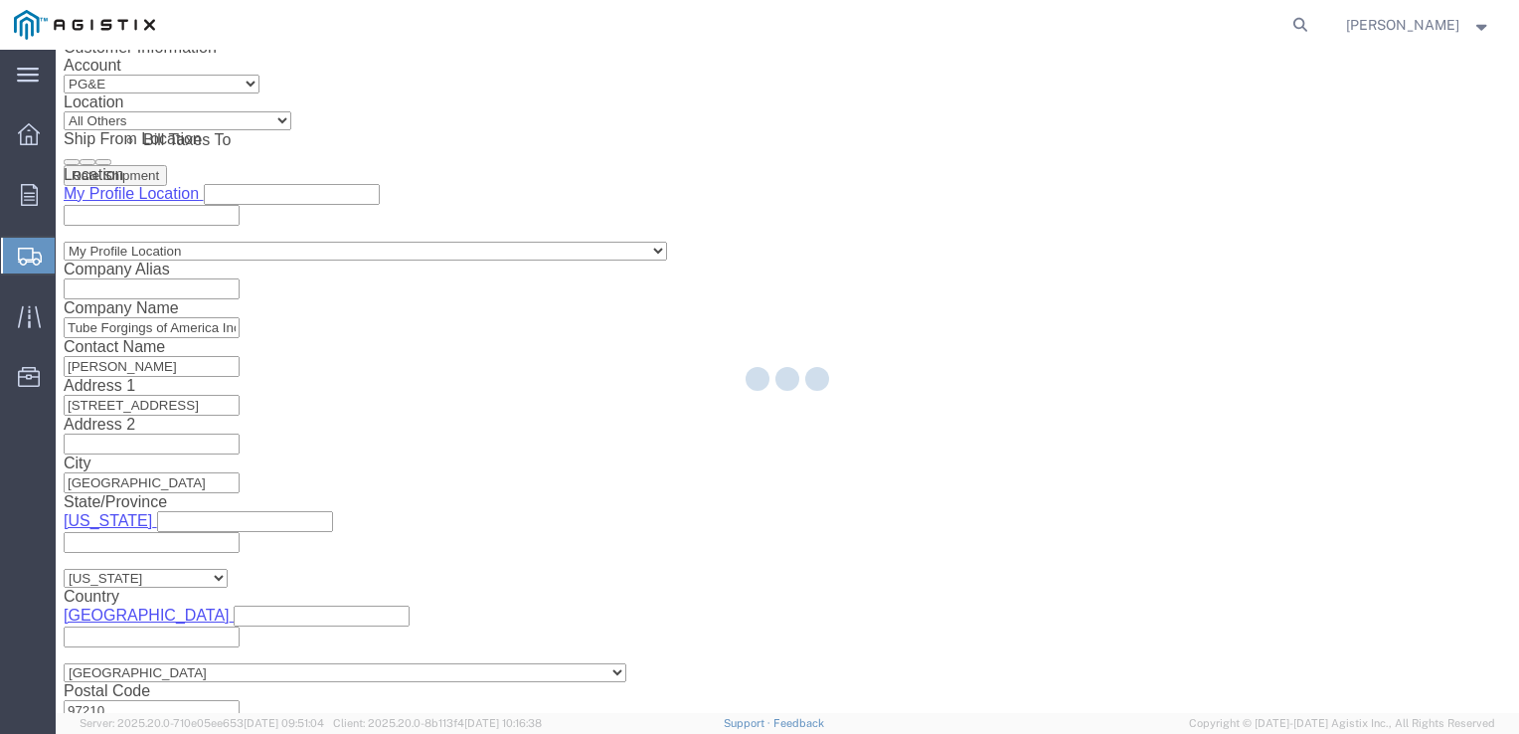
scroll to position [7, 0]
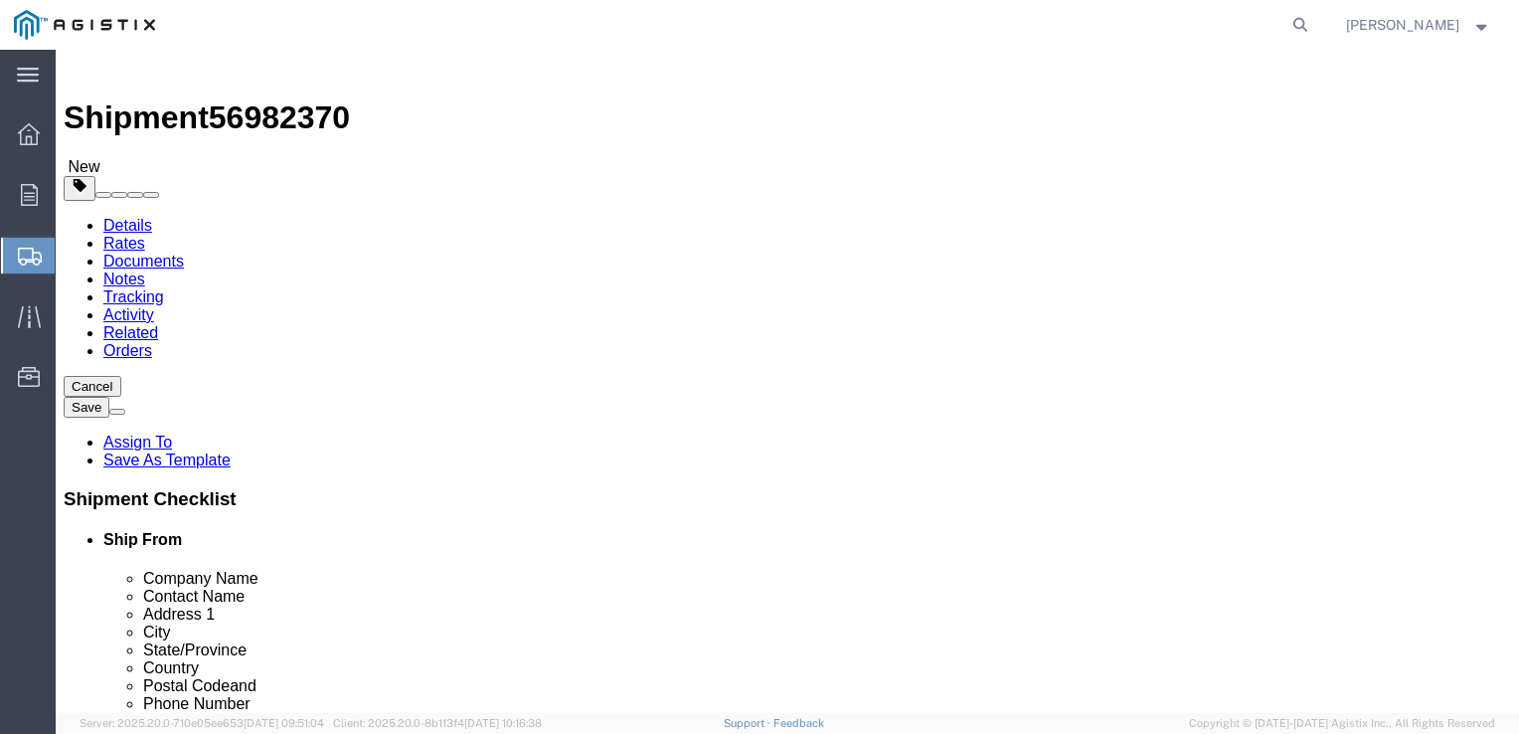
click select "Select Bulk Bundle(s) Cardboard Box(es) Carton(s) Crate(s) Drum(s) (Fiberboard)…"
select select "PSST"
click select "Select Bulk Bundle(s) Cardboard Box(es) Carton(s) Crate(s) Drum(s) (Fiberboard)…"
click input "text"
type input "1"
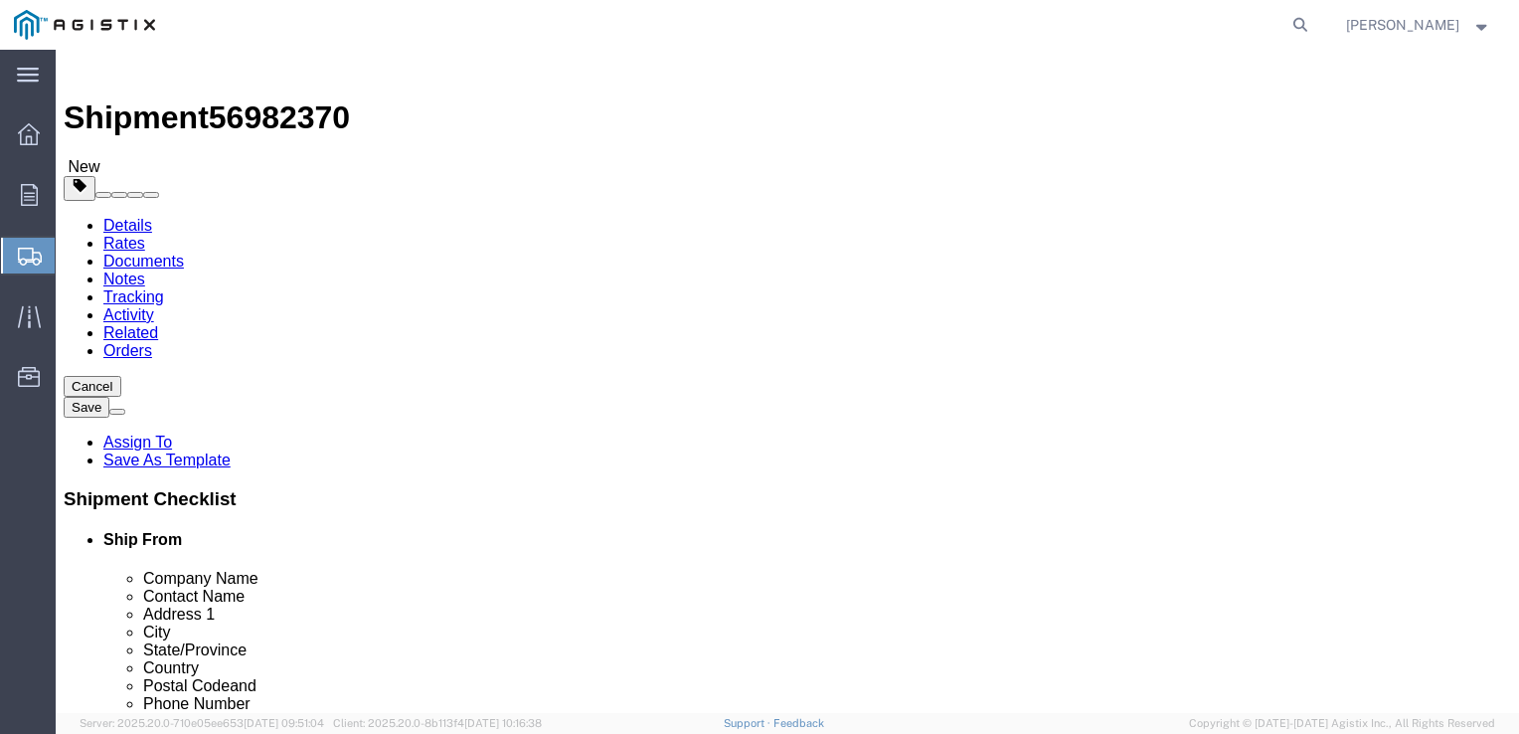
type input "48"
type input "42"
type input "14"
drag, startPoint x: 251, startPoint y: 528, endPoint x: 185, endPoint y: 530, distance: 66.6
click div "Weight 0.00 Select kgs lbs Ship. t°"
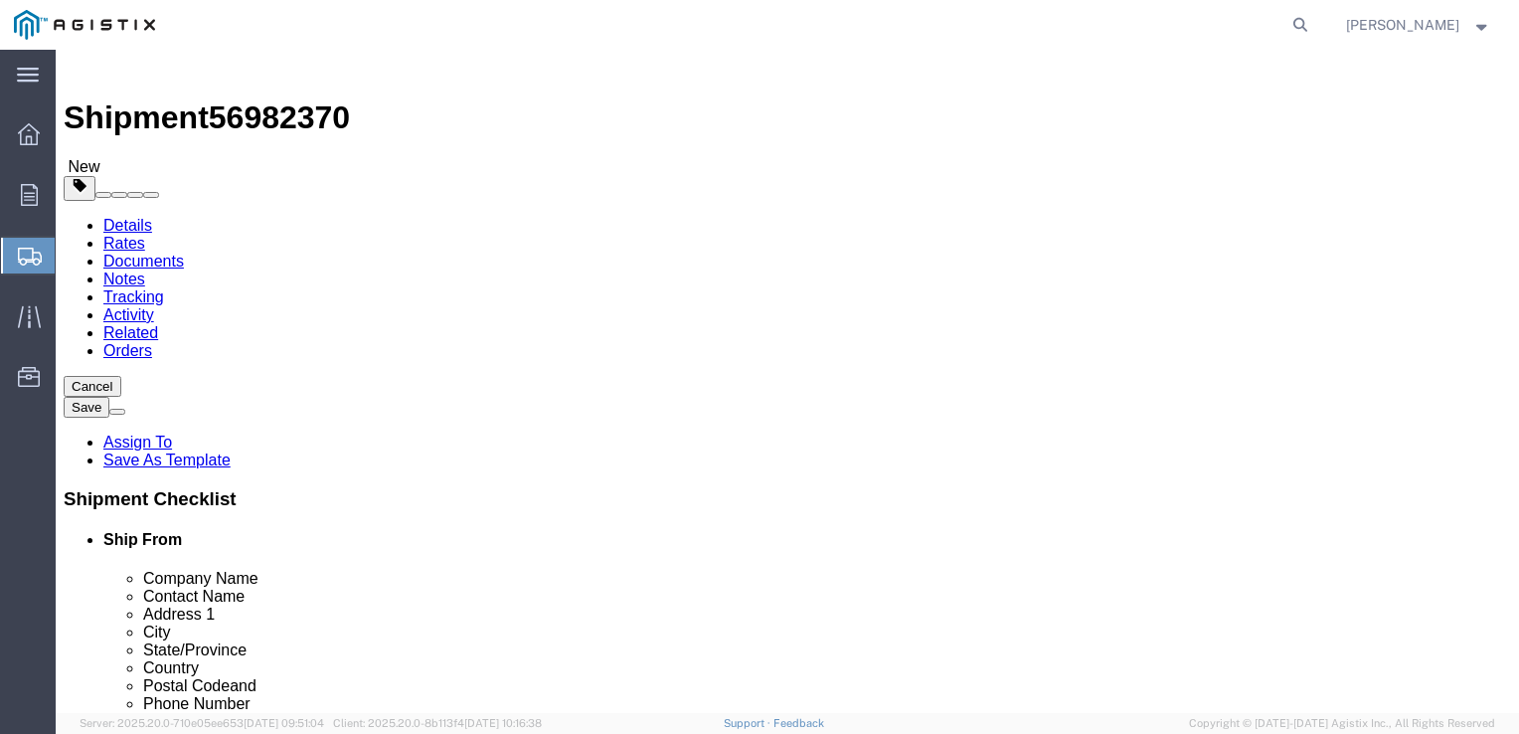
type input "222"
click link "Add Content"
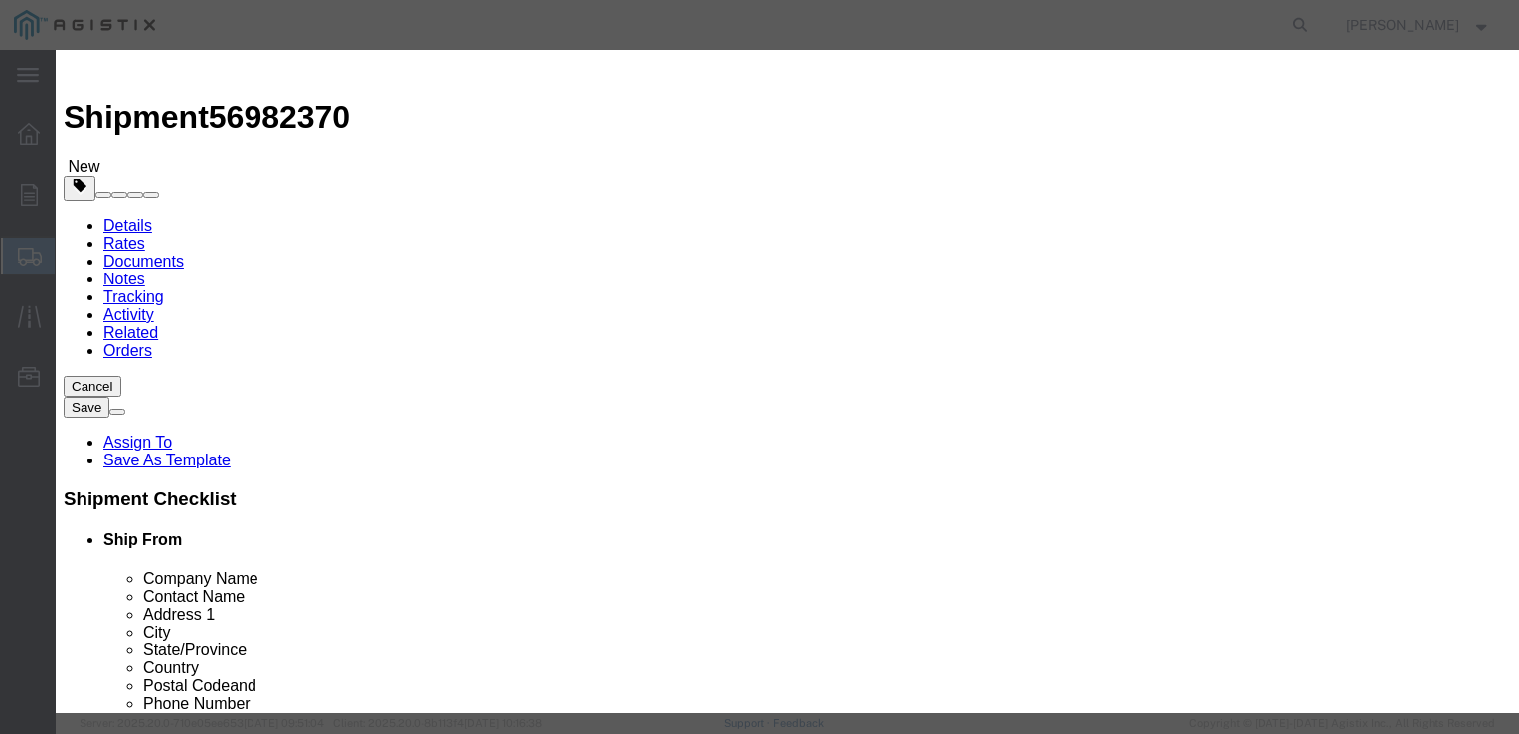
click input "text"
type input "PIPE FITTINGS"
type input "8471.04"
drag, startPoint x: 411, startPoint y: 187, endPoint x: 399, endPoint y: 187, distance: 11.9
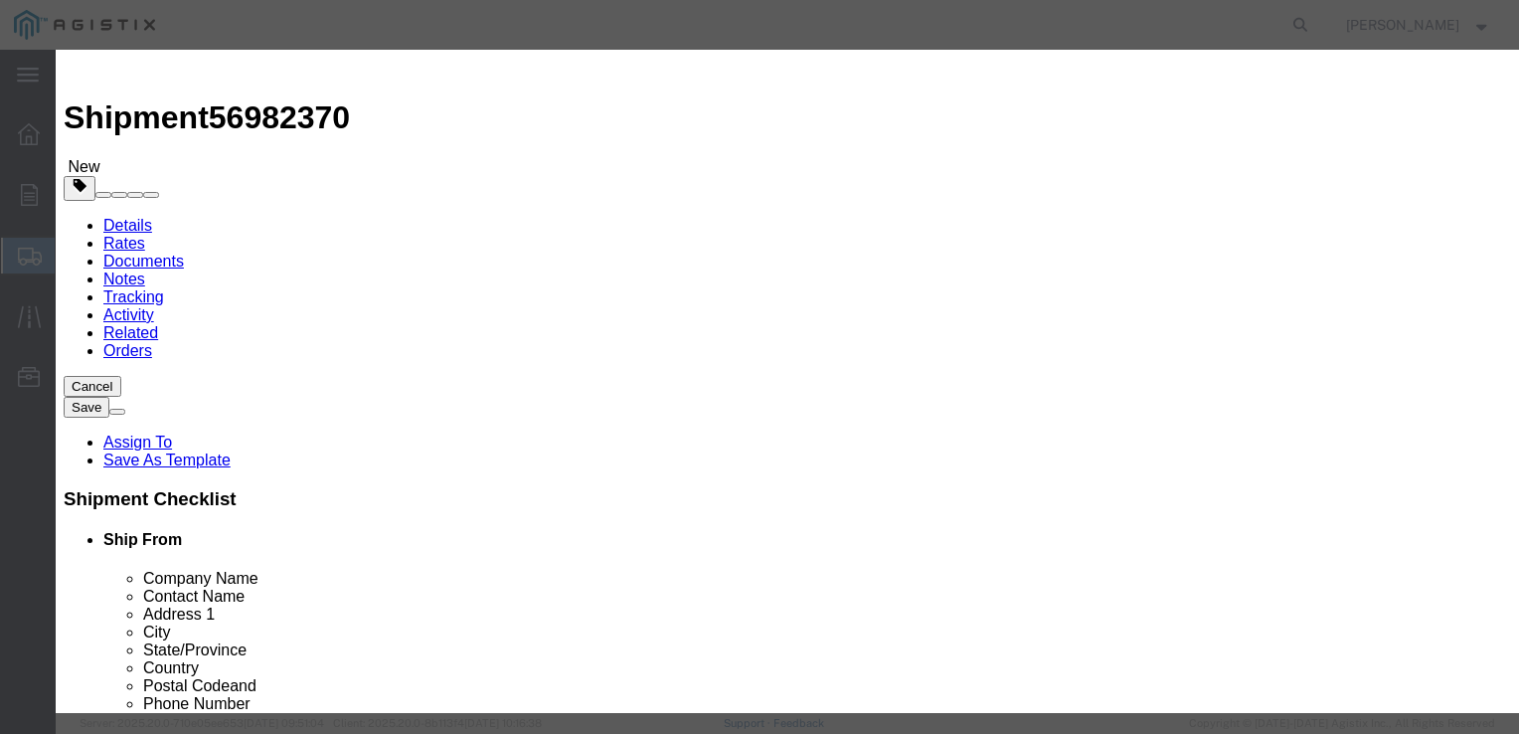
drag, startPoint x: 404, startPoint y: 186, endPoint x: 374, endPoint y: 185, distance: 29.8
click div "0"
type input "4"
type input "33884.16"
drag, startPoint x: 441, startPoint y: 220, endPoint x: 335, endPoint y: 223, distance: 106.4
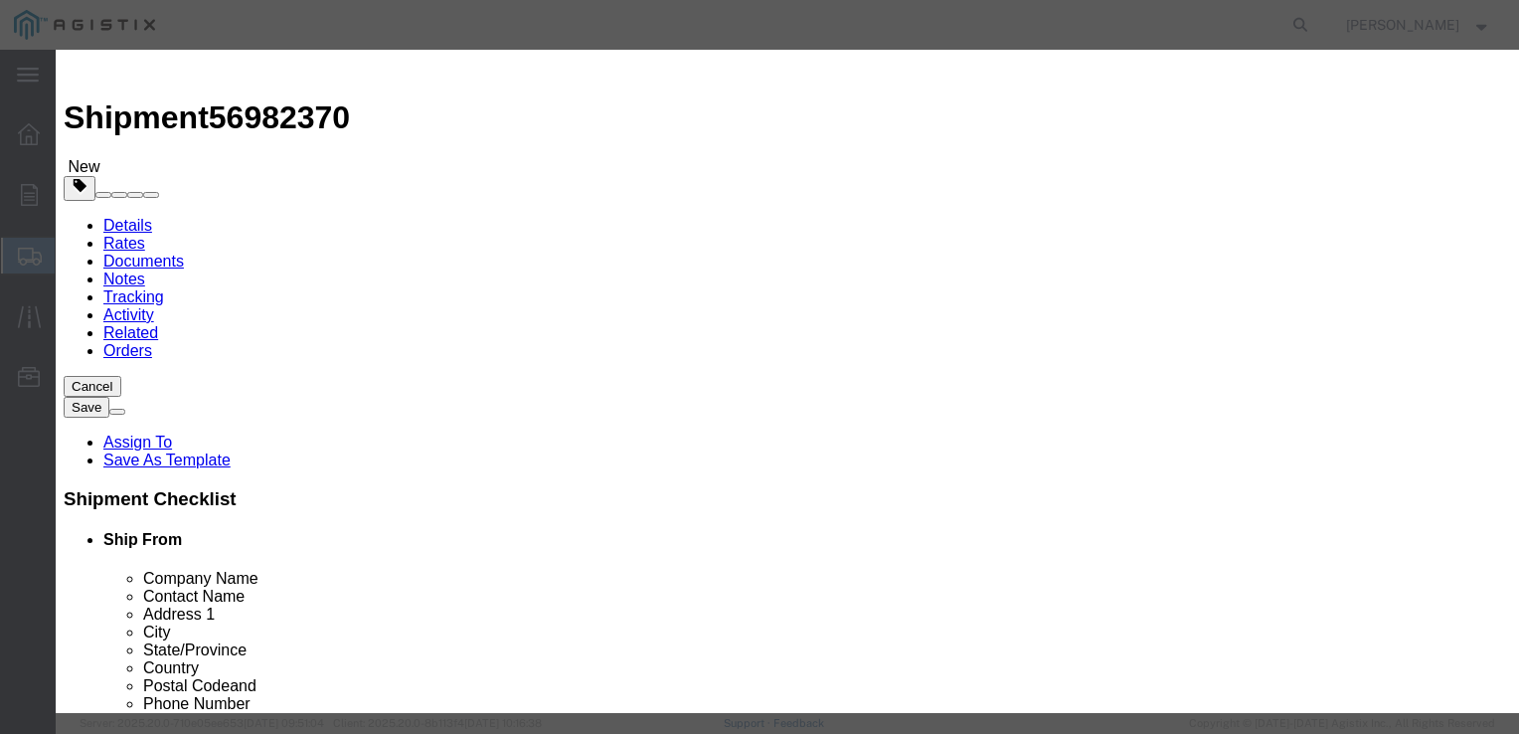
click div "Total Value 33884.16 Select ADP AED AFN ALL AMD AOA ARS ATS AUD AWG AZN BAM BBD…"
type input "1288"
click select "Select 50 55 60 65 70 85 92.5 100 125 175 250 300 400"
select select "50"
click select "Select 50 55 60 65 70 85 92.5 100 125 175 250 300 400"
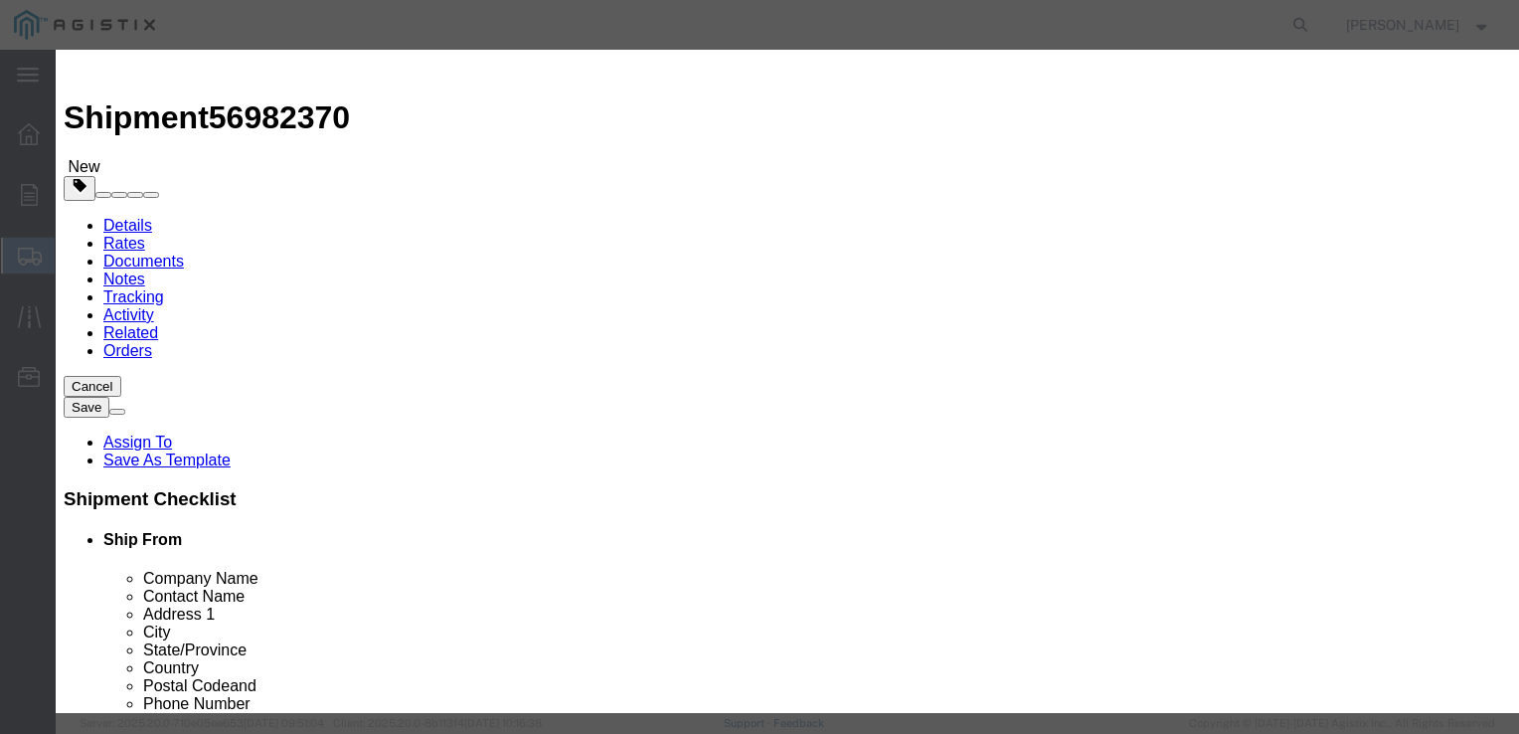
click button "Save & Close"
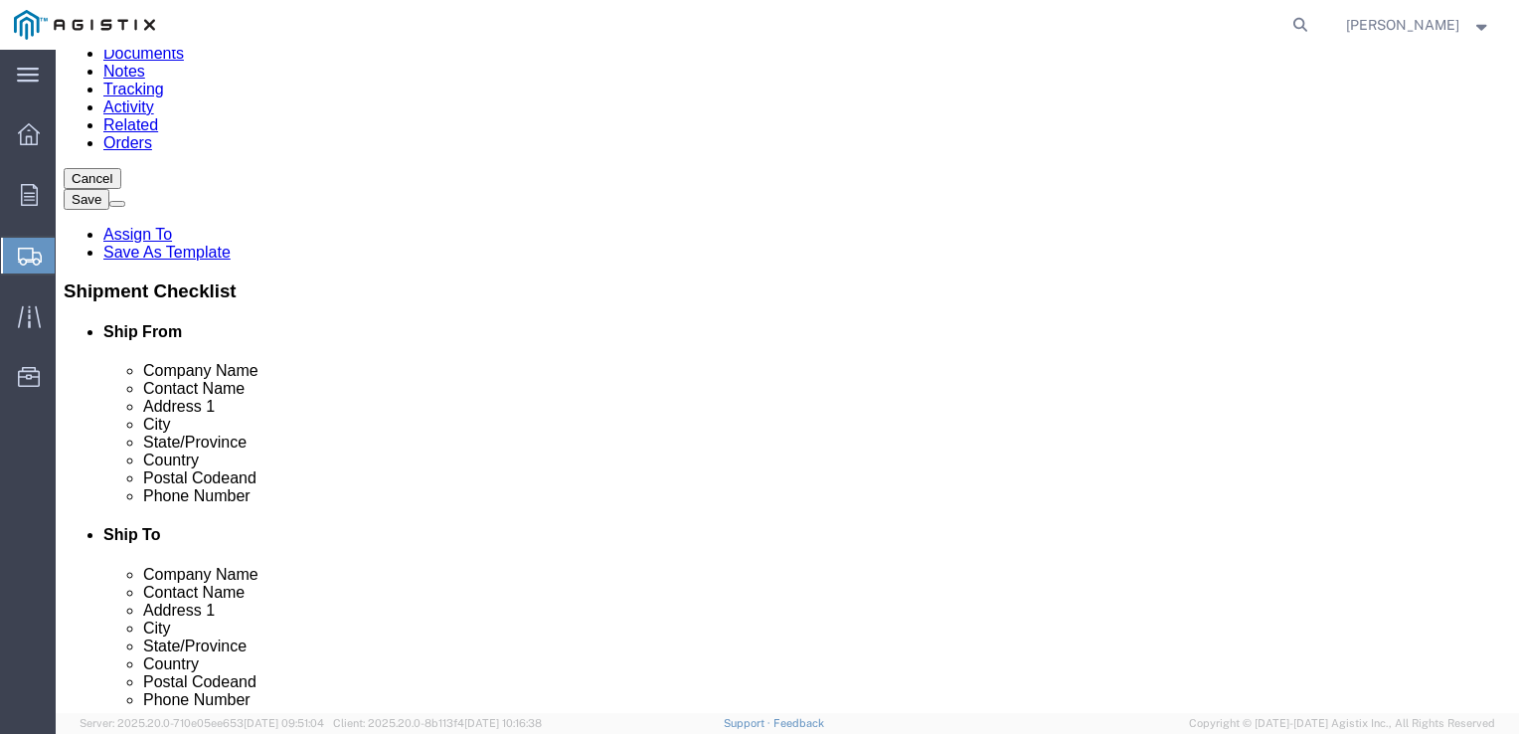
scroll to position [262, 0]
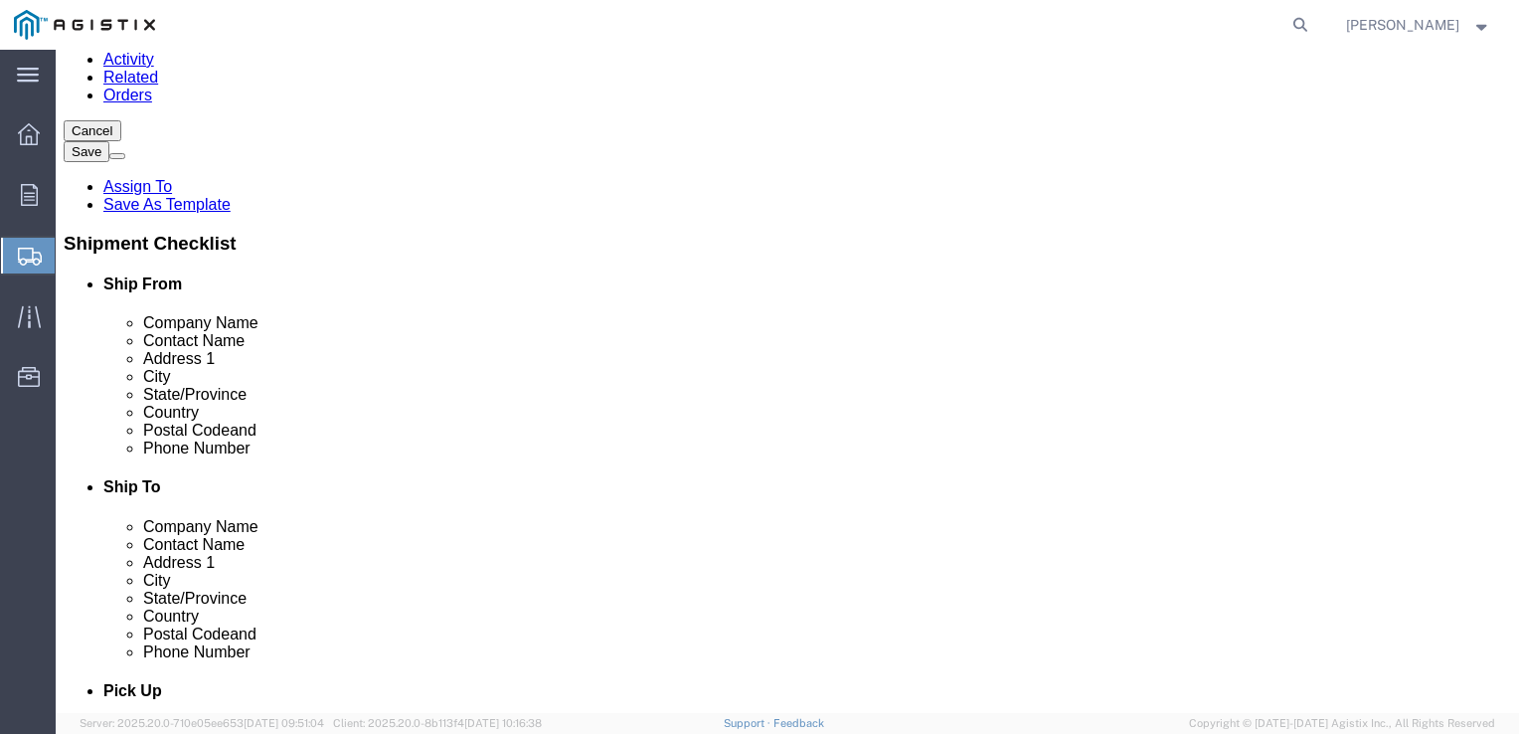
click button "Continue"
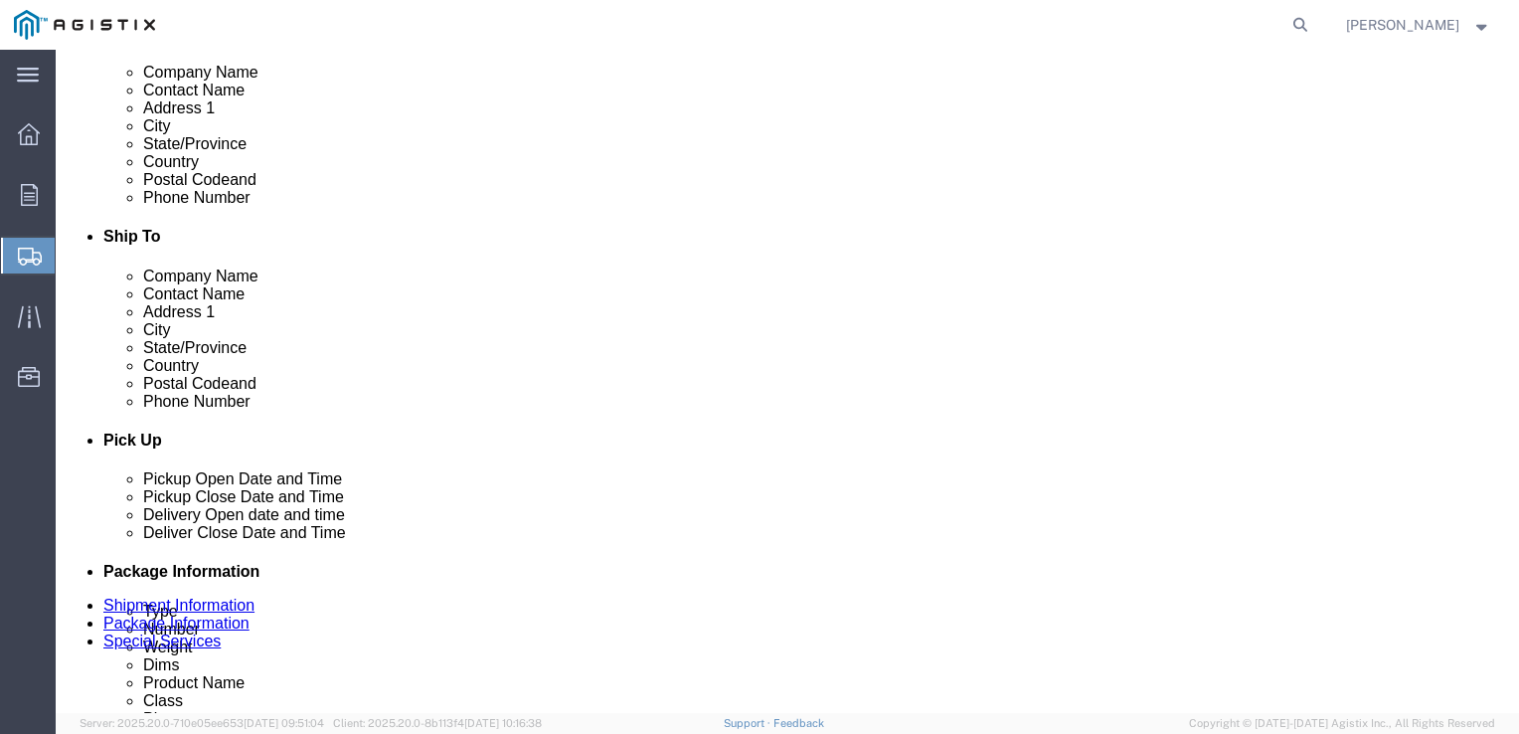
scroll to position [407, 0]
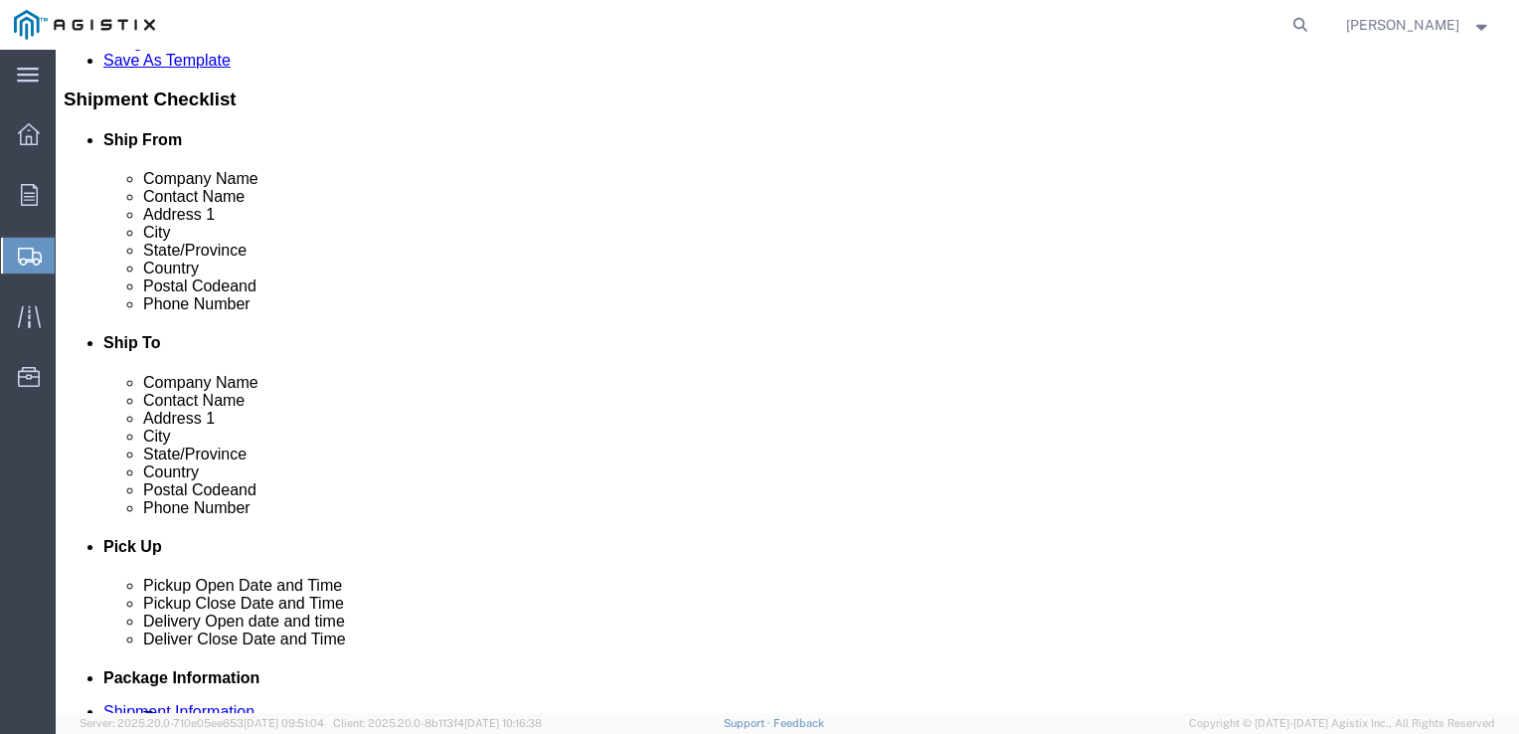
click select "Select 1 Day 2 Day 3-5 Day Economy 5+ Day"
select select "3-5 Day Economy"
click select "Select 1 Day 2 Day 3-5 Day Economy 5+ Day"
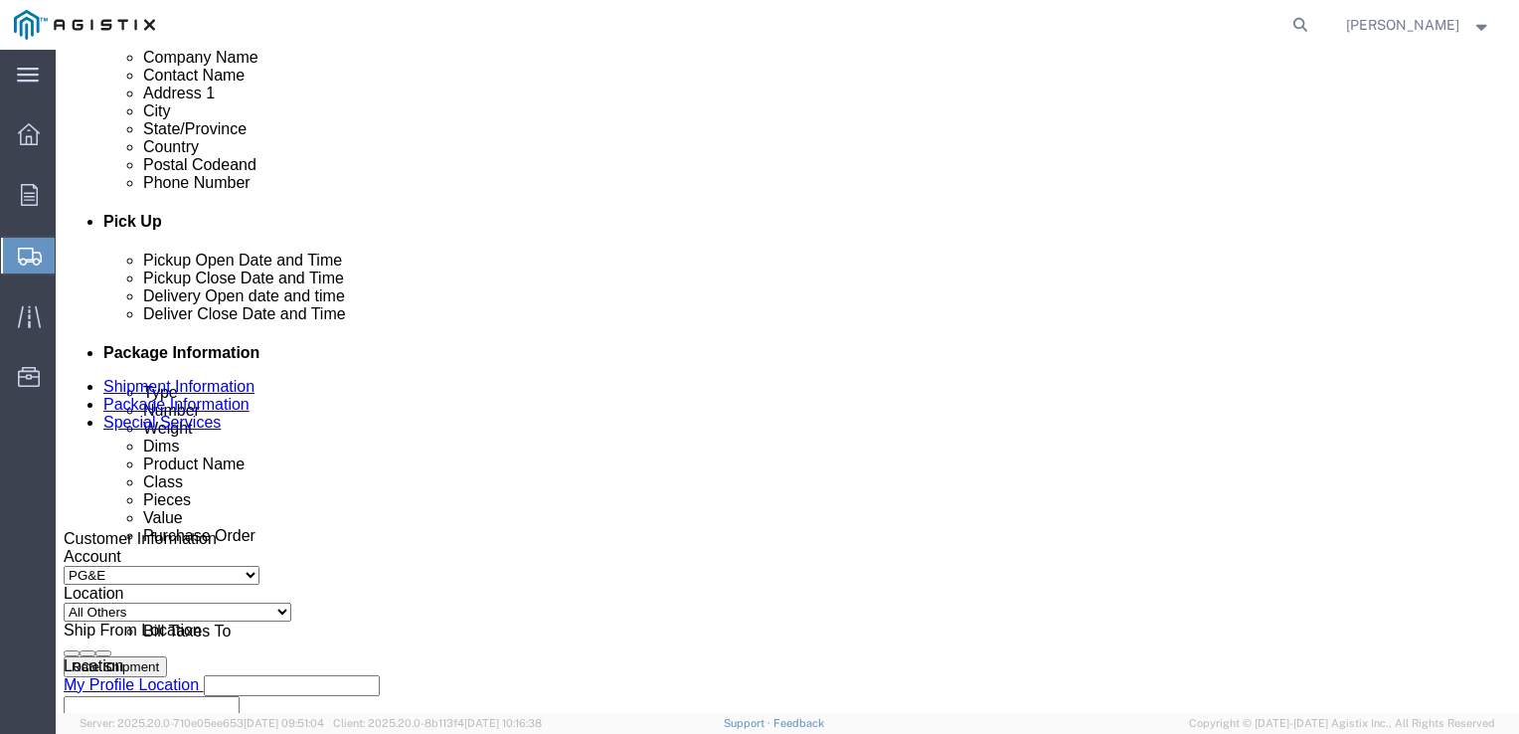
scroll to position [710, 0]
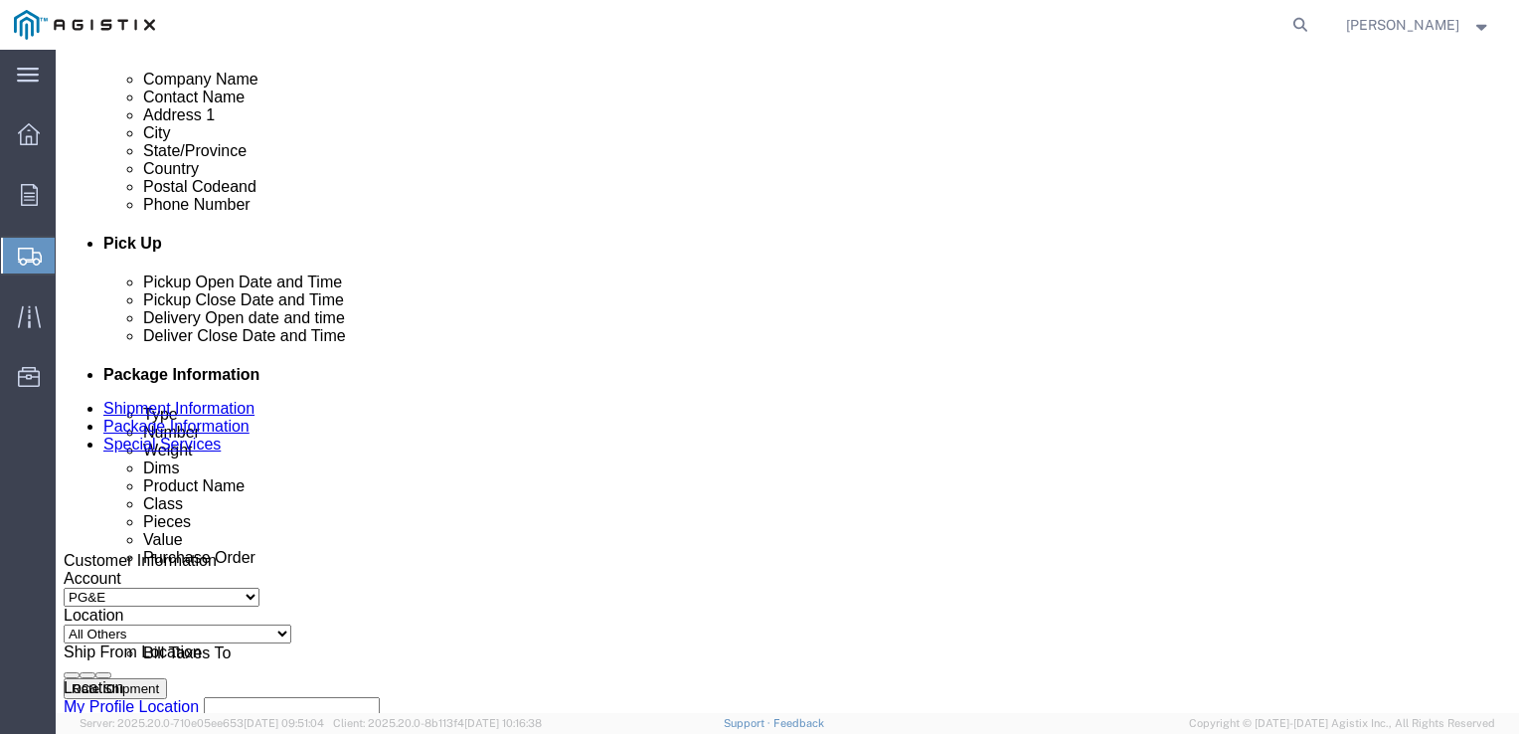
click input "BOL"
checkbox input "true"
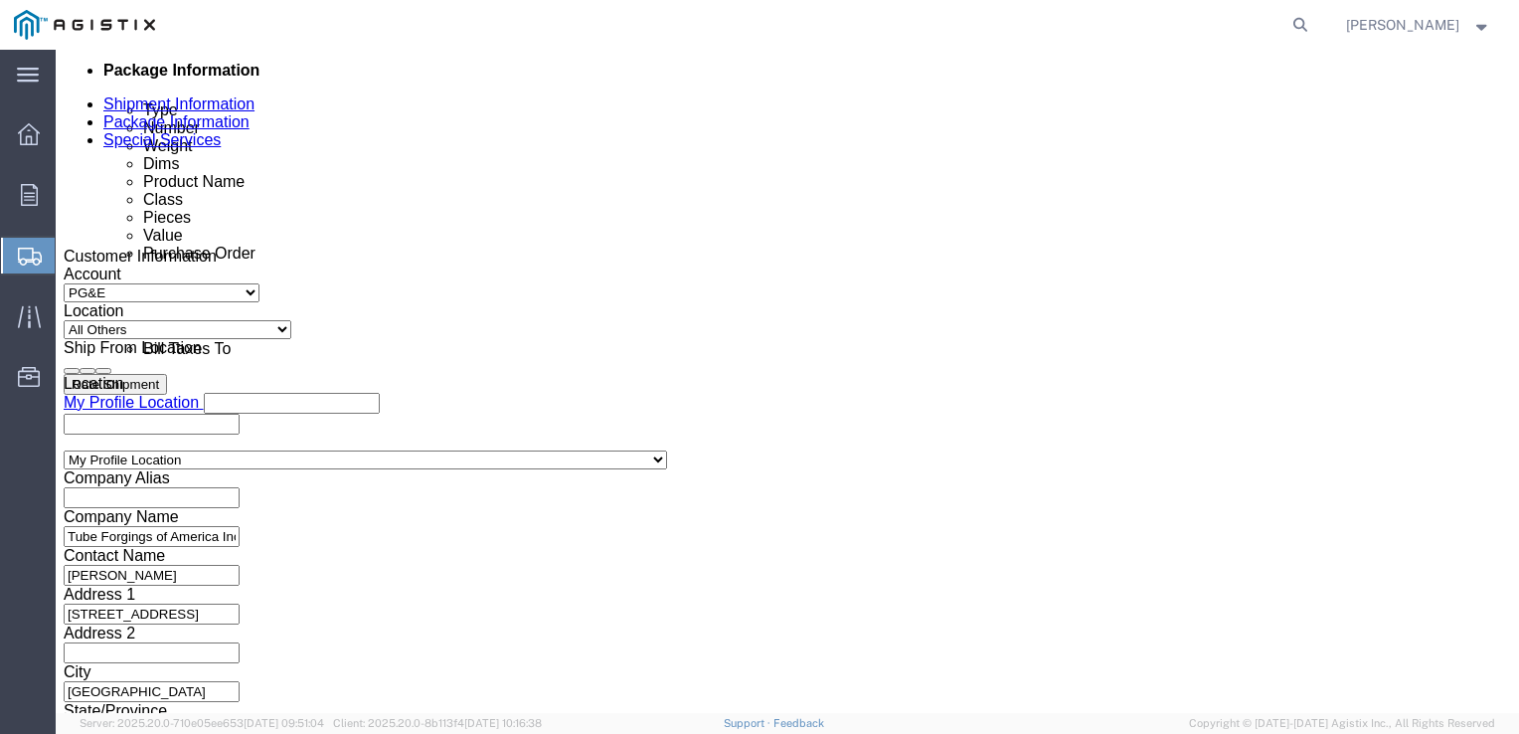
scroll to position [1046, 0]
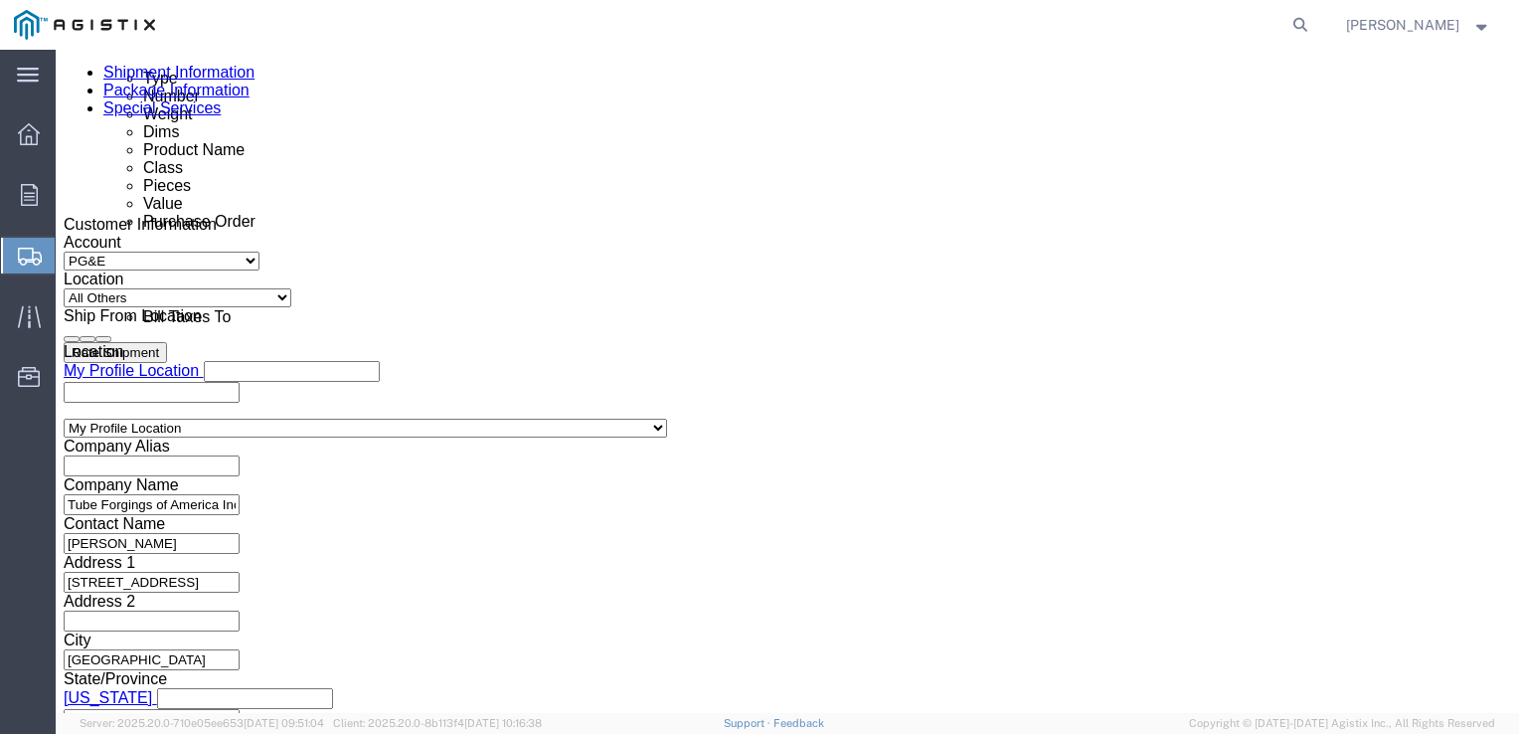
type input "PG&E"
type input "[STREET_ADDRESS][PERSON_NAME]"
select select "US"
type input "C"
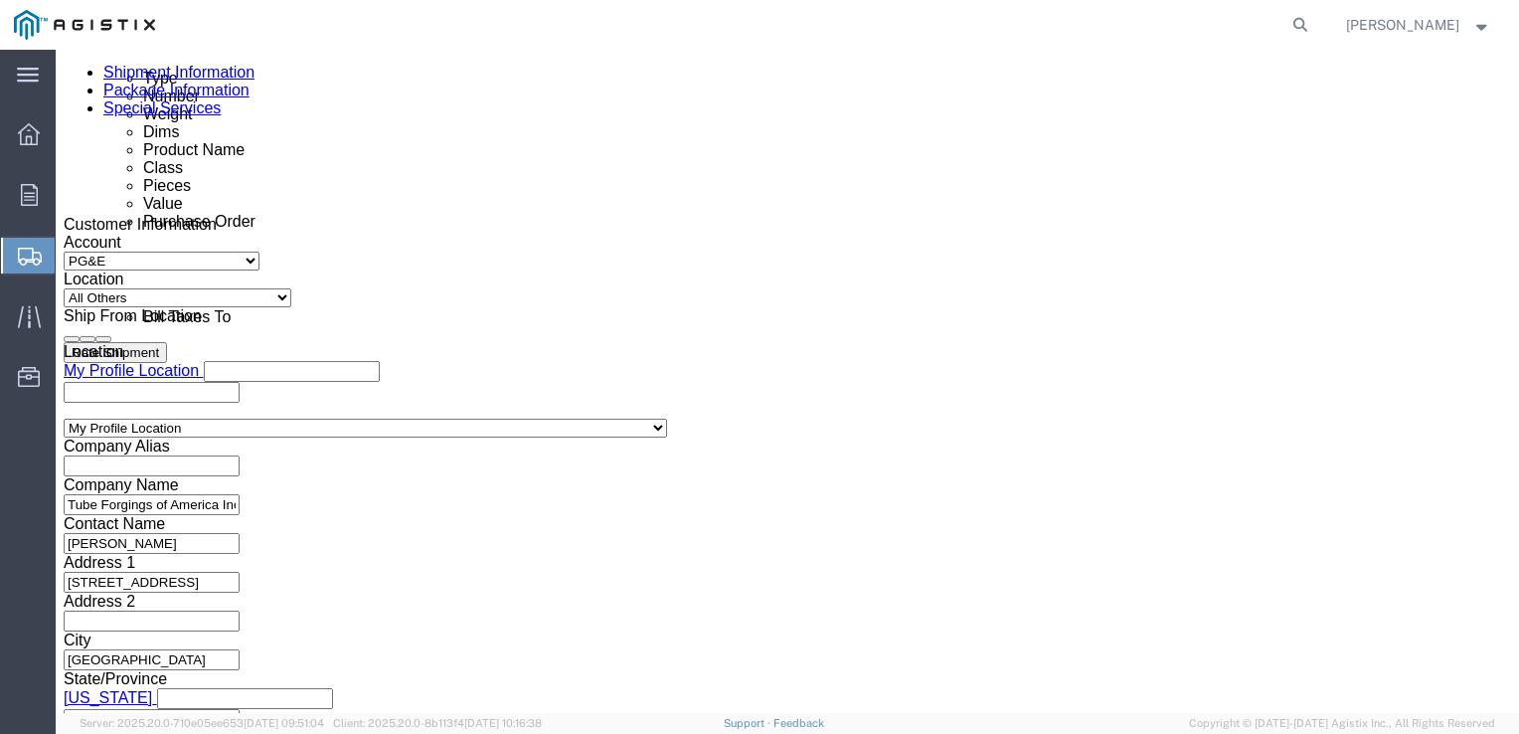
type input "C"
type input "CA"
select select "CA"
type input "[PERSON_NAME]"
type input "7077478420"
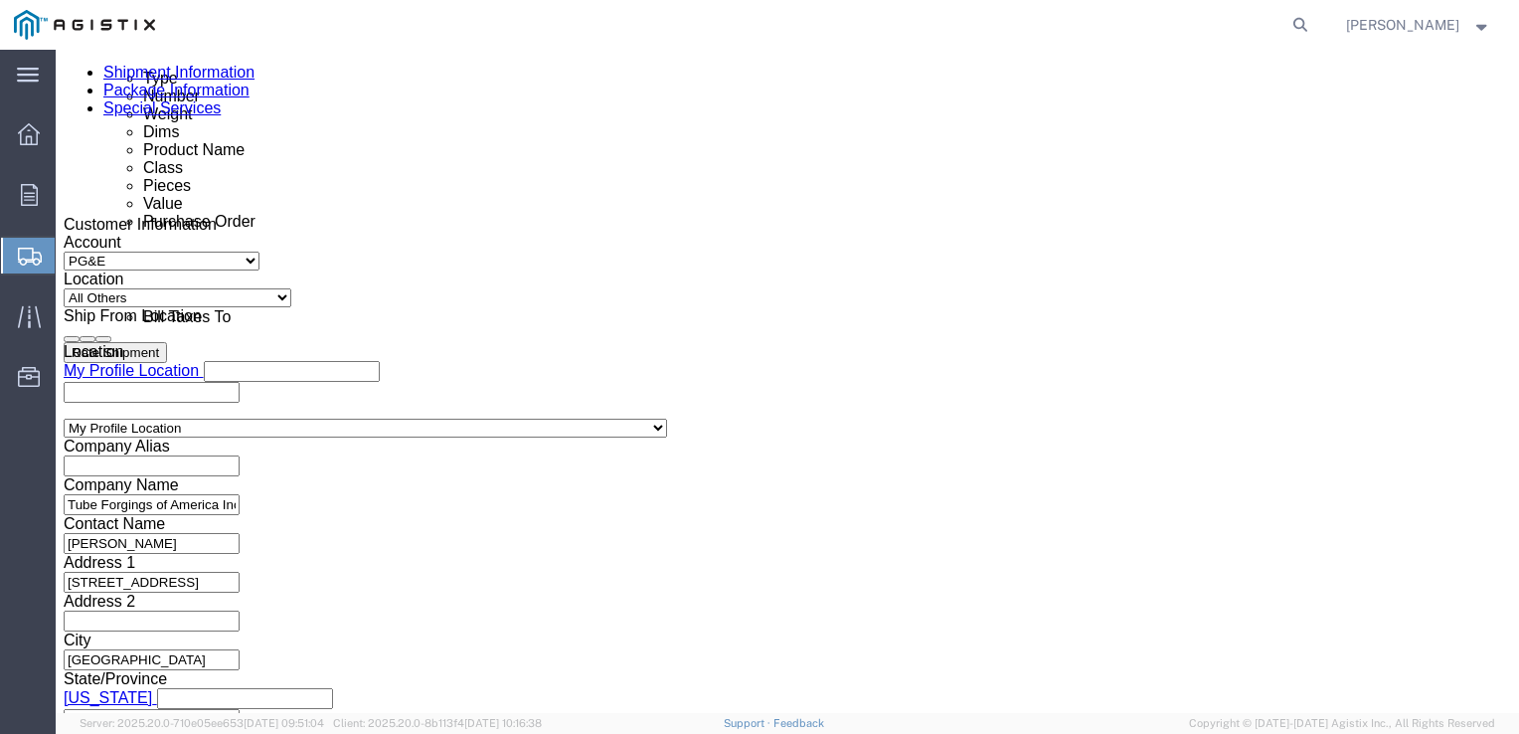
type input "FREMONT"
type input "94538"
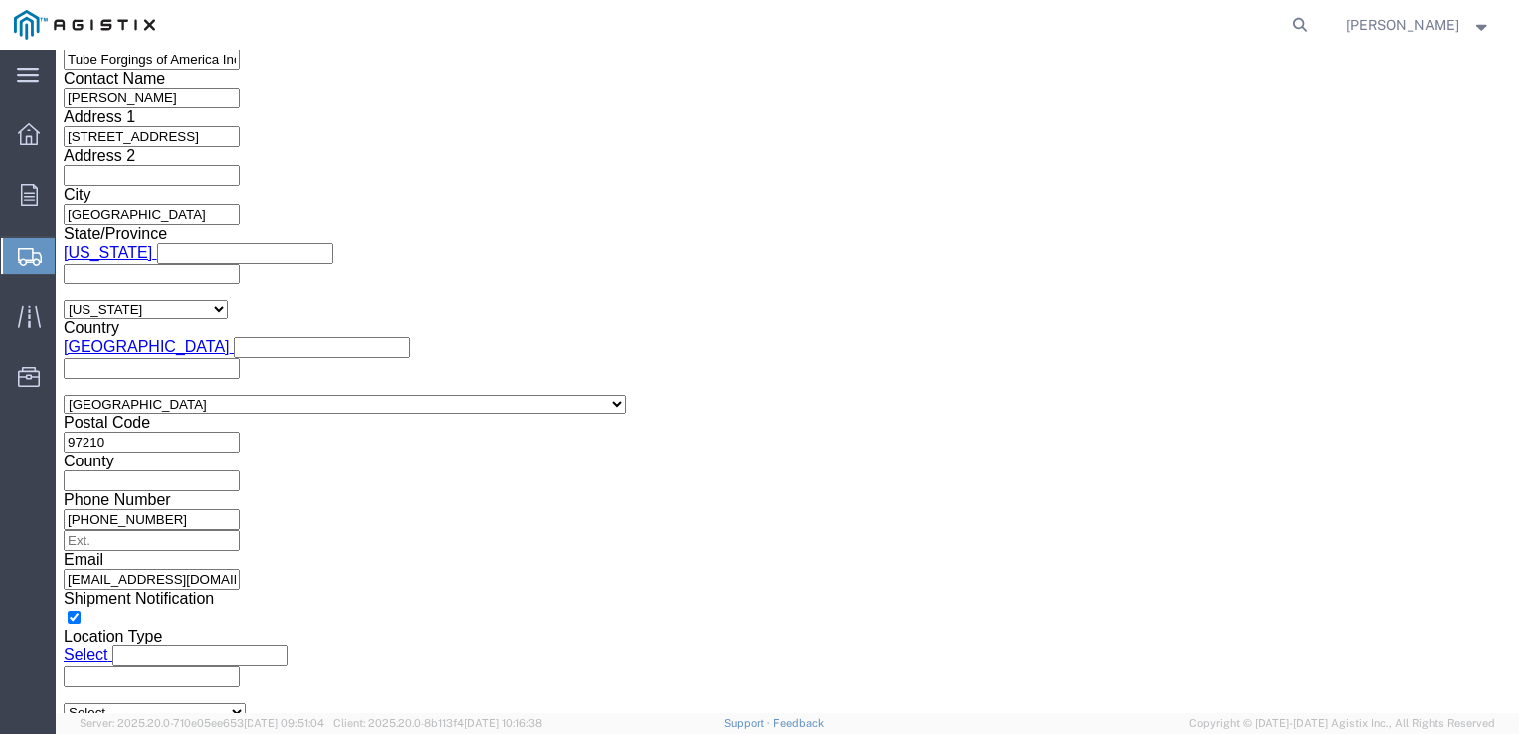
scroll to position [1512, 0]
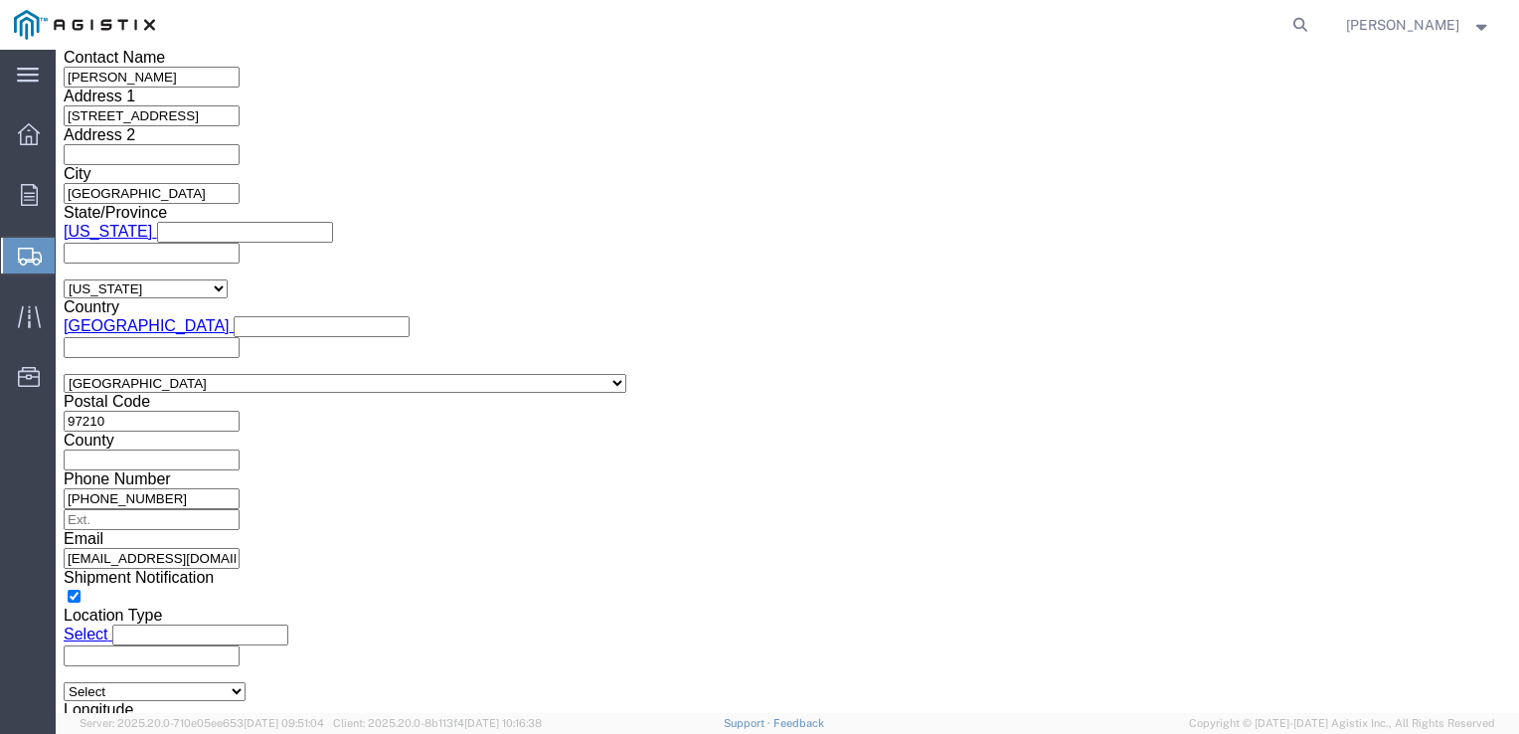
select select "MYPROFILE"
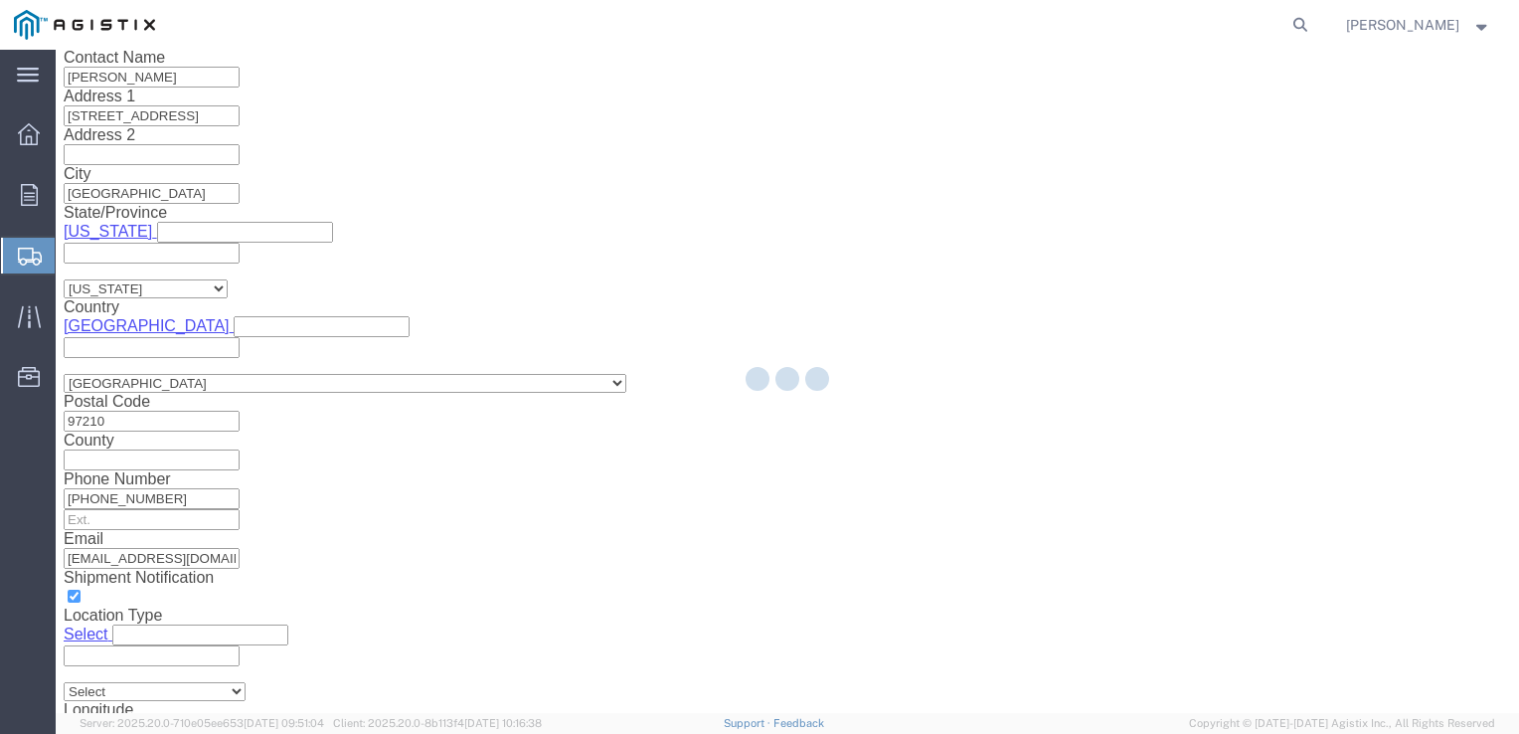
type input "Tube Forgings of America Inc"
type input "[STREET_ADDRESS]"
select select "US"
type input "[PERSON_NAME]"
type input "[PHONE_NUMBER]"
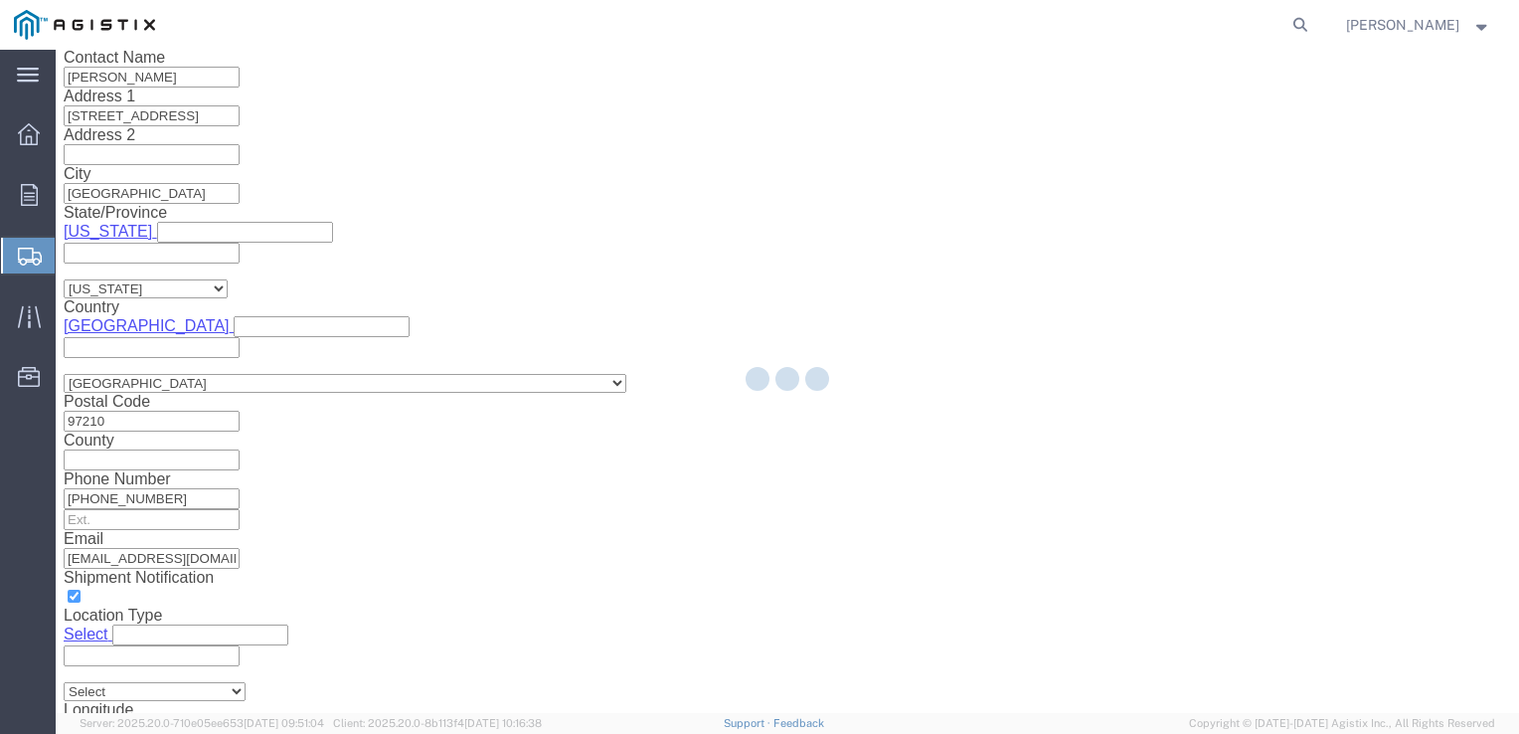
type input "[GEOGRAPHIC_DATA]"
type input "97210"
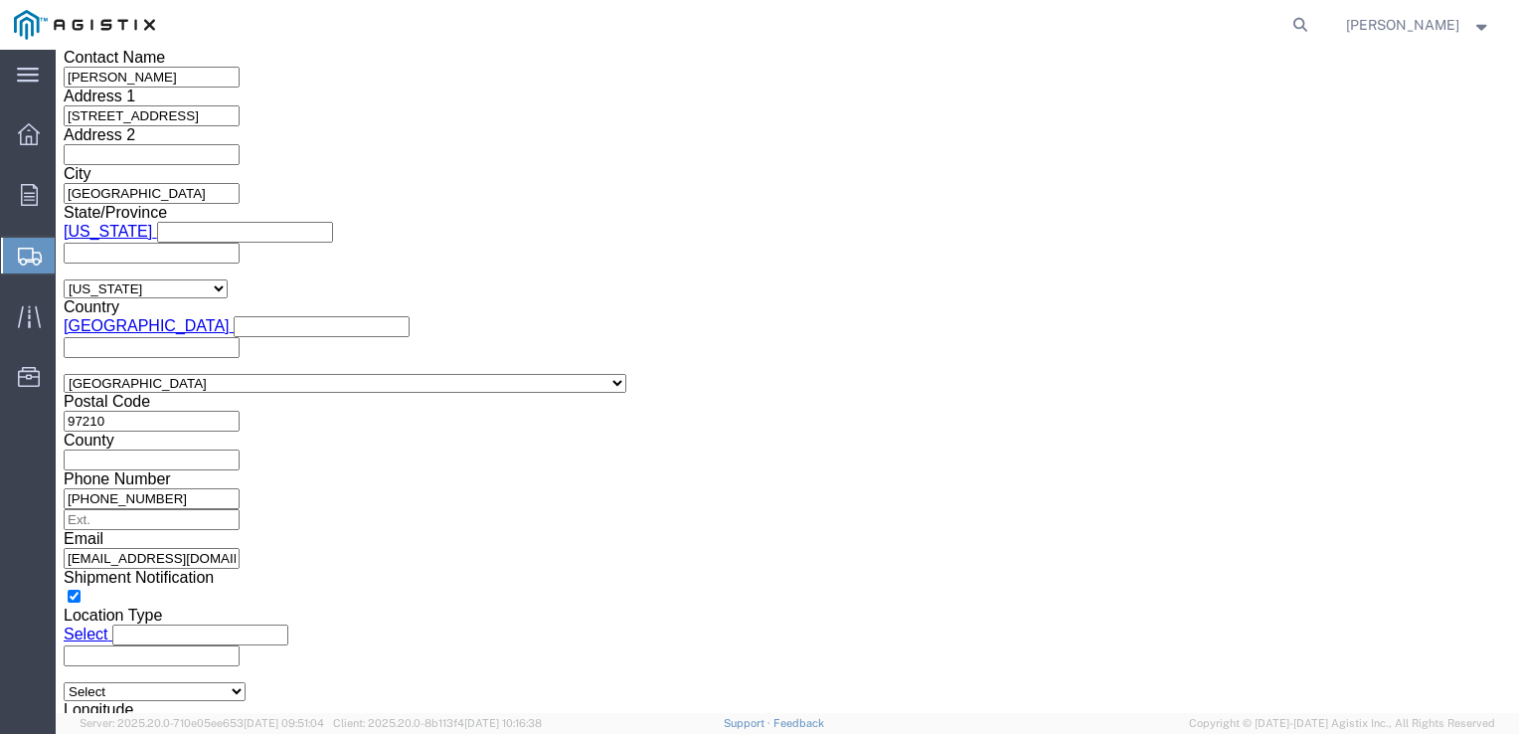
select select "OR"
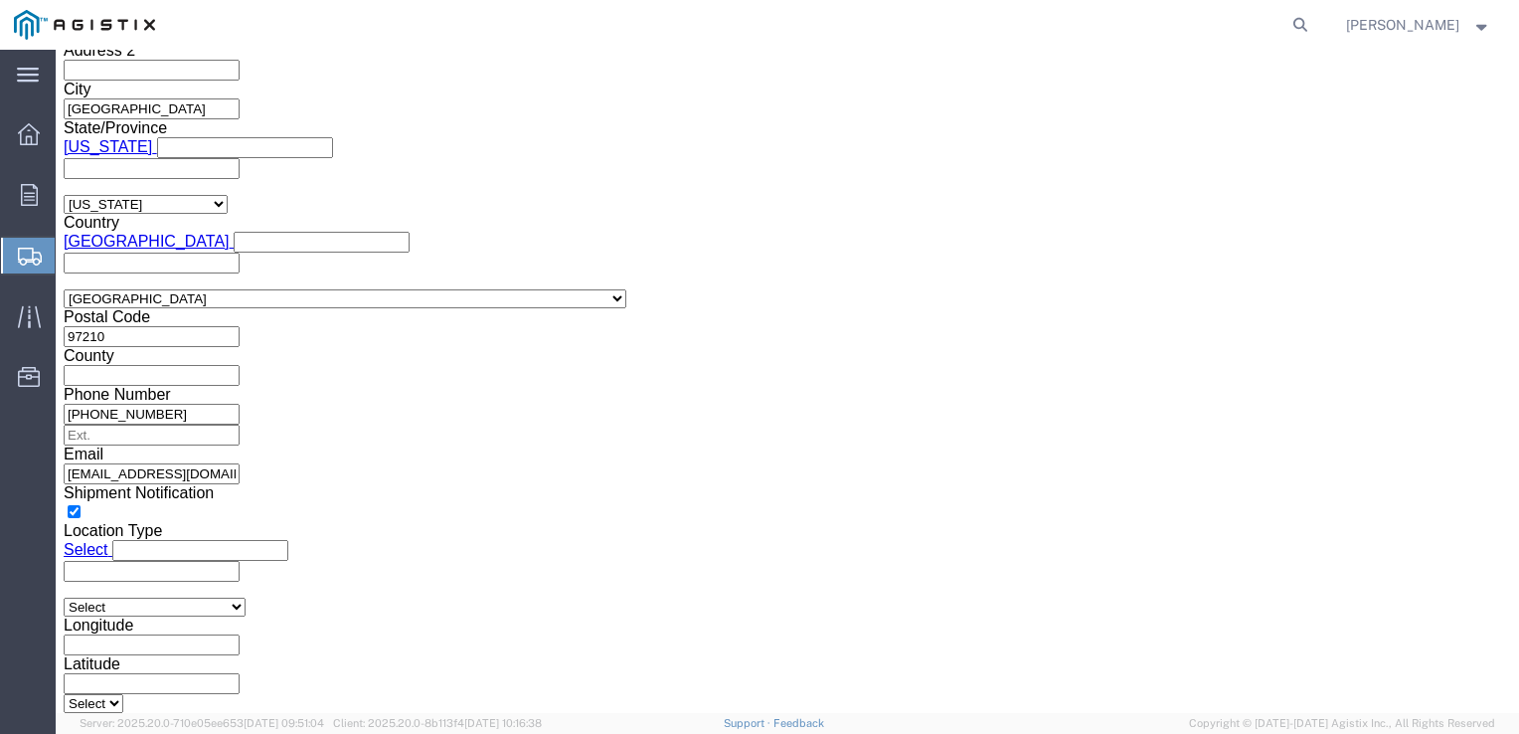
click button "Rate Shipment"
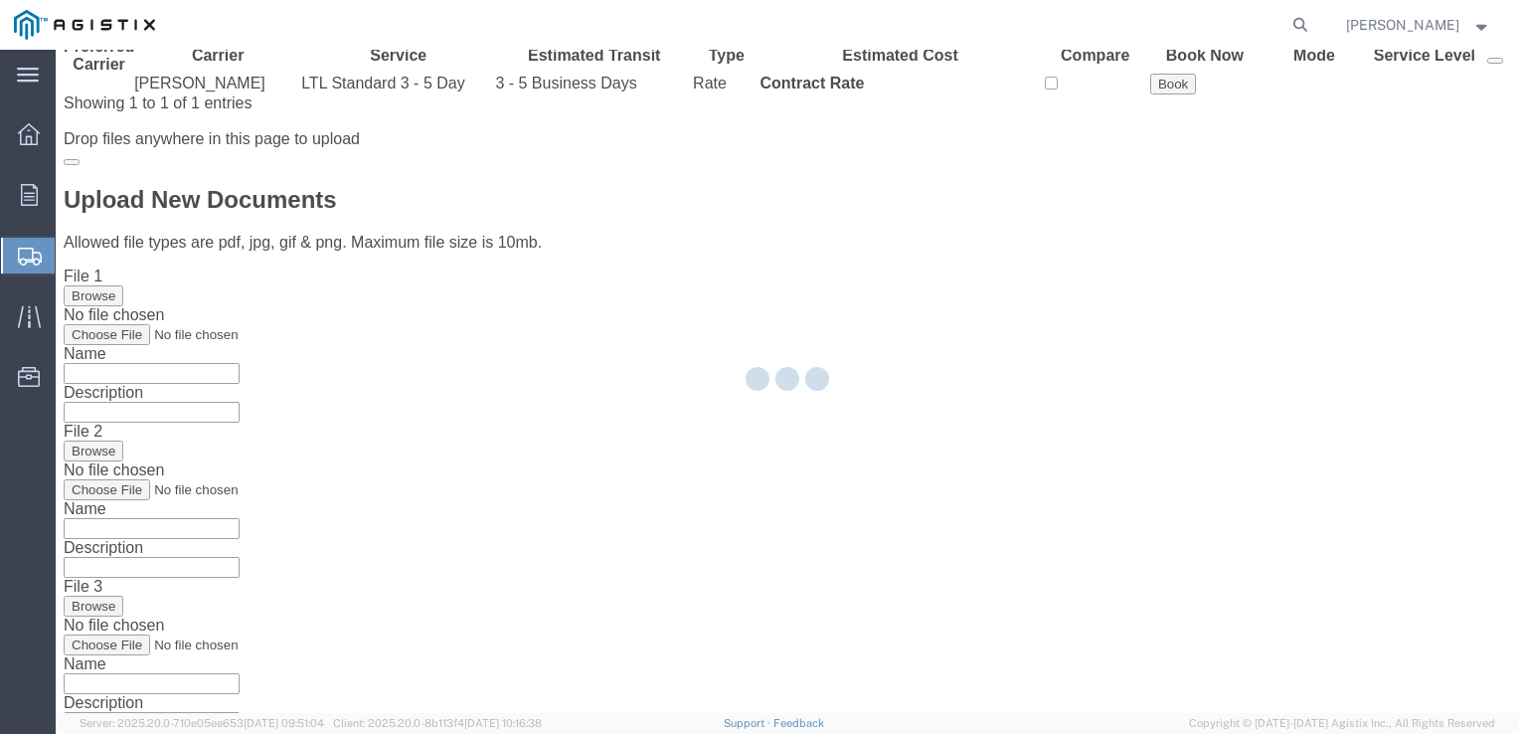
scroll to position [0, 0]
